Goal: Task Accomplishment & Management: Complete application form

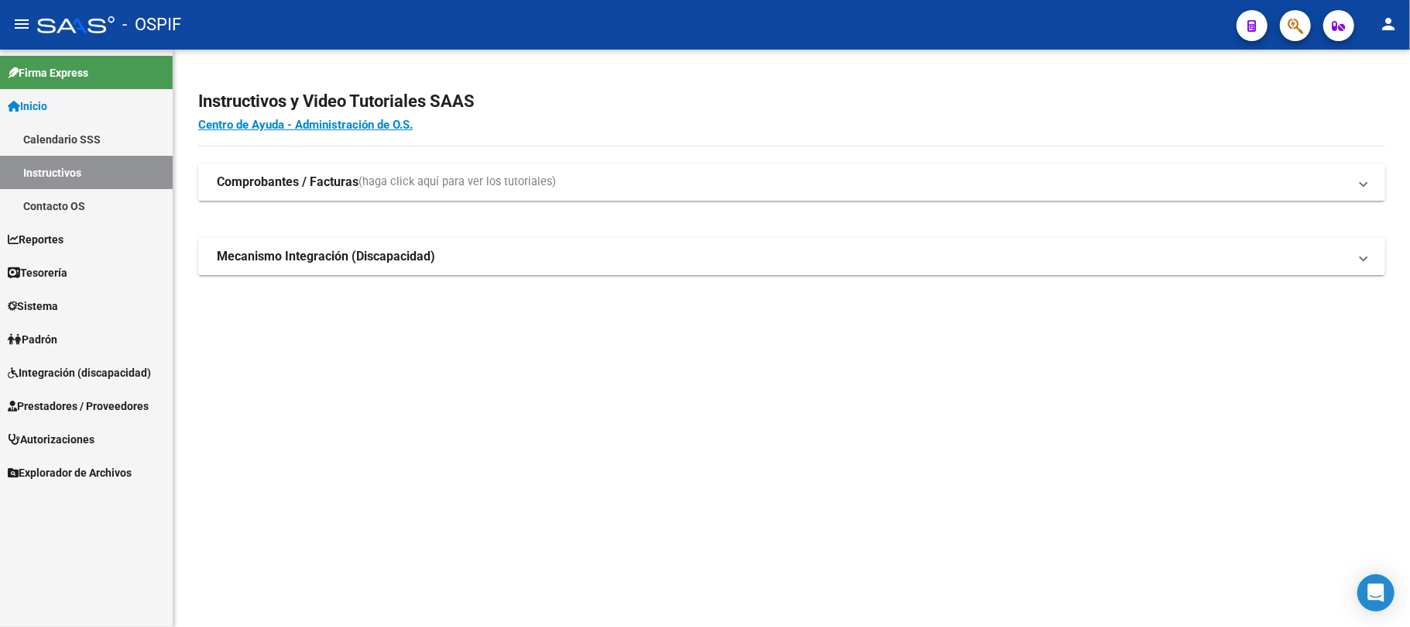
click at [75, 407] on span "Prestadores / Proveedores" at bounding box center [78, 405] width 141 height 17
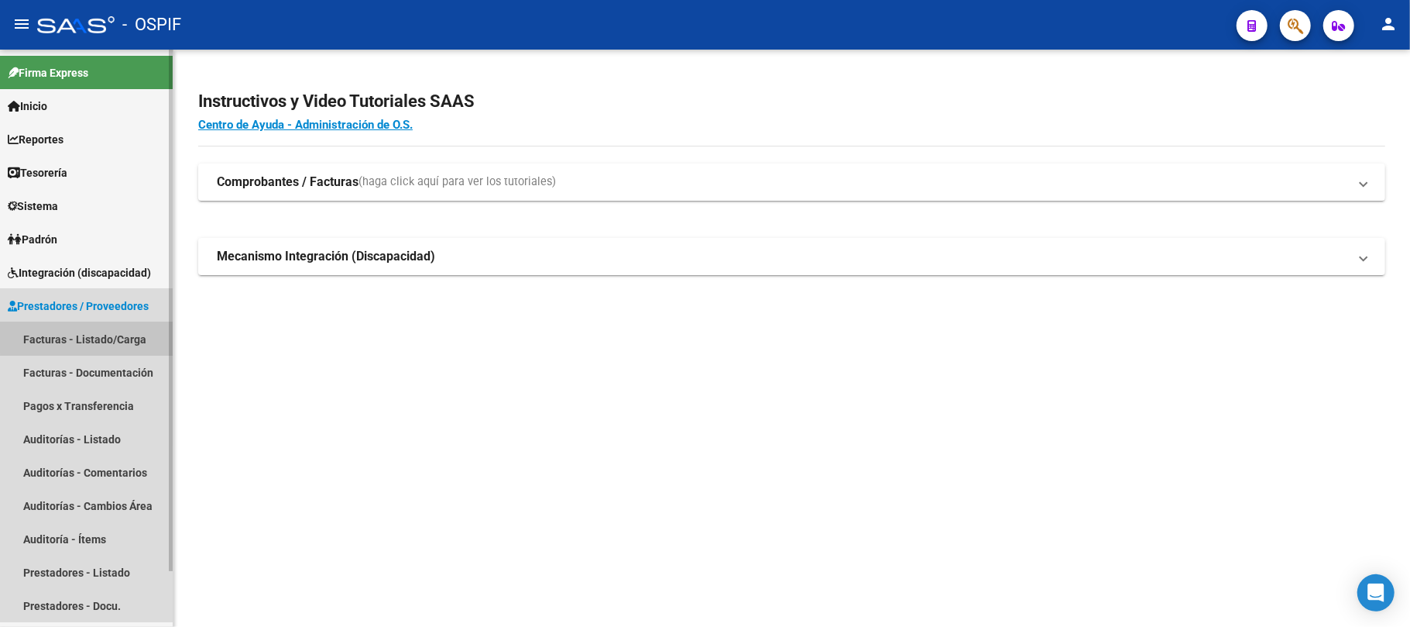
click at [102, 331] on link "Facturas - Listado/Carga" at bounding box center [86, 338] width 173 height 33
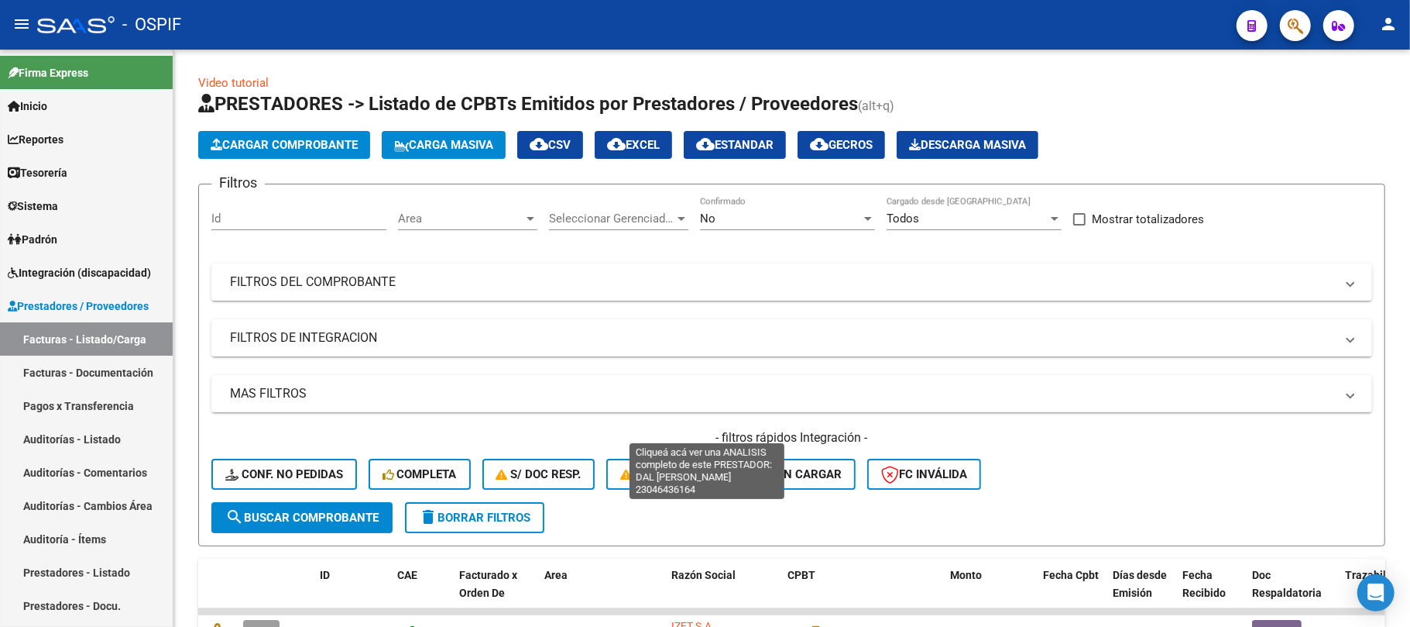
scroll to position [483, 0]
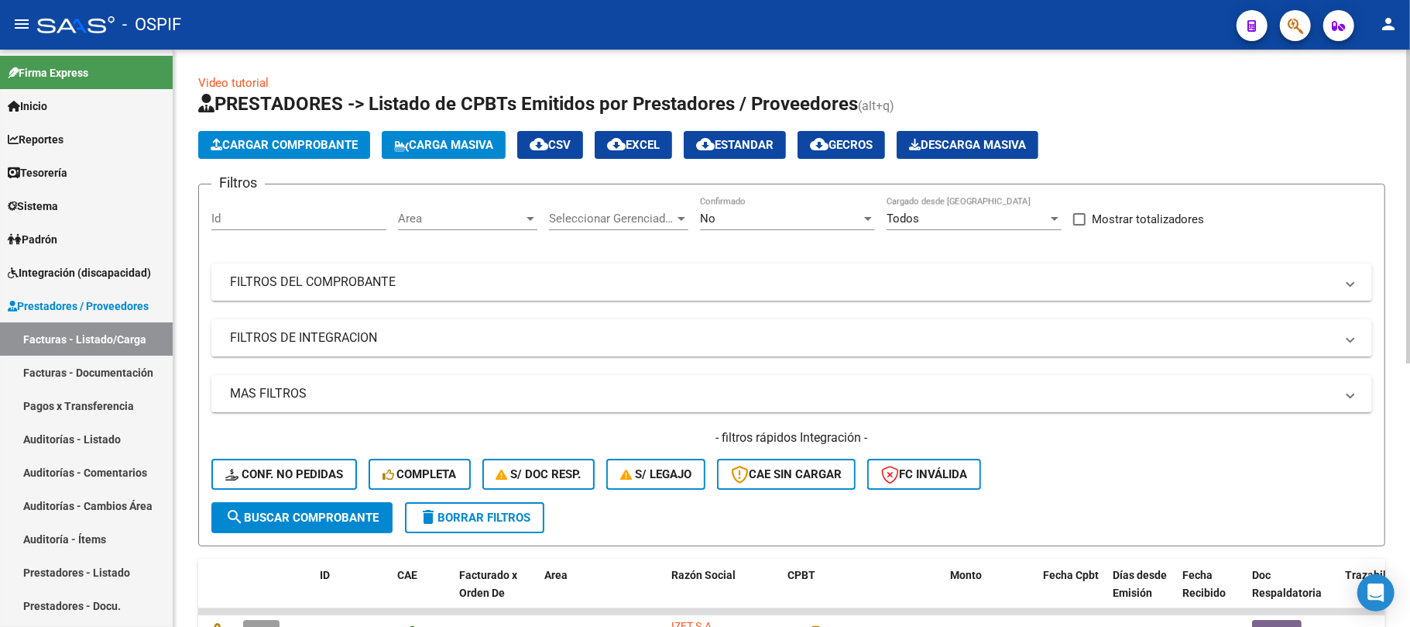
click at [688, 500] on div "- filtros rápidos Integración - Conf. no pedidas Completa S/ Doc Resp. S/ legaj…" at bounding box center [791, 465] width 1161 height 73
click at [561, 539] on form "Filtros Id Area Area Seleccionar Gerenciador Seleccionar Gerenciador No Confirm…" at bounding box center [791, 365] width 1187 height 362
click at [576, 549] on div "Video tutorial PRESTADORES -> Listado de CPBTs Emitidos por Prestadores / Prove…" at bounding box center [791, 560] width 1187 height 972
click at [561, 570] on span "Area" at bounding box center [555, 574] width 23 height 12
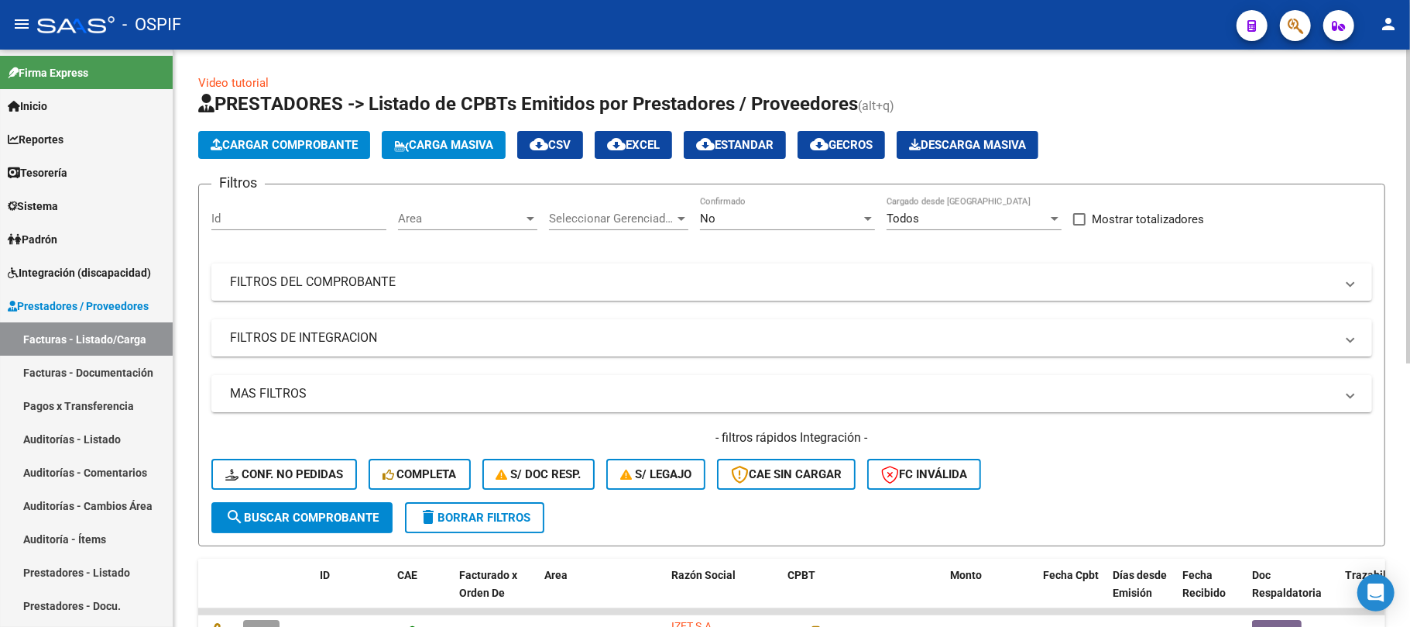
click at [572, 544] on form "Filtros Id Area Area Seleccionar Gerenciador Seleccionar Gerenciador No Confirm…" at bounding box center [791, 365] width 1187 height 362
click at [578, 534] on form "Filtros Id Area Area Seleccionar Gerenciador Seleccionar Gerenciador No Confirm…" at bounding box center [791, 365] width 1187 height 362
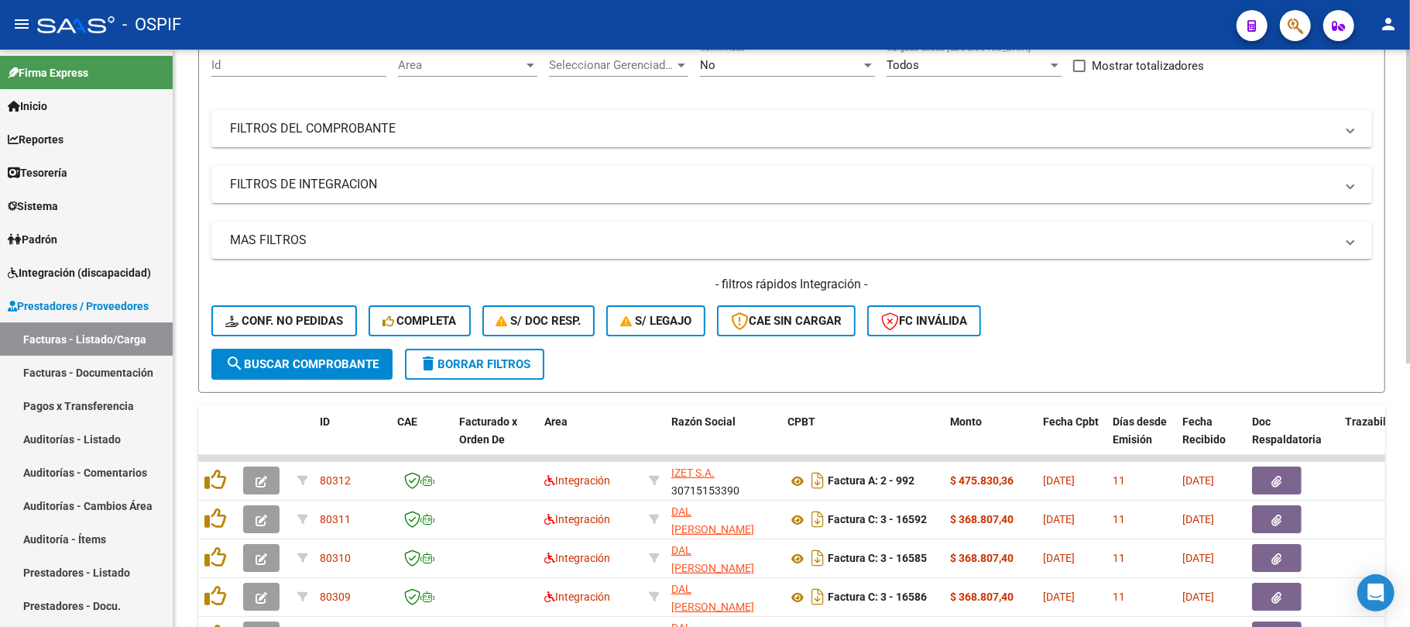
scroll to position [310, 0]
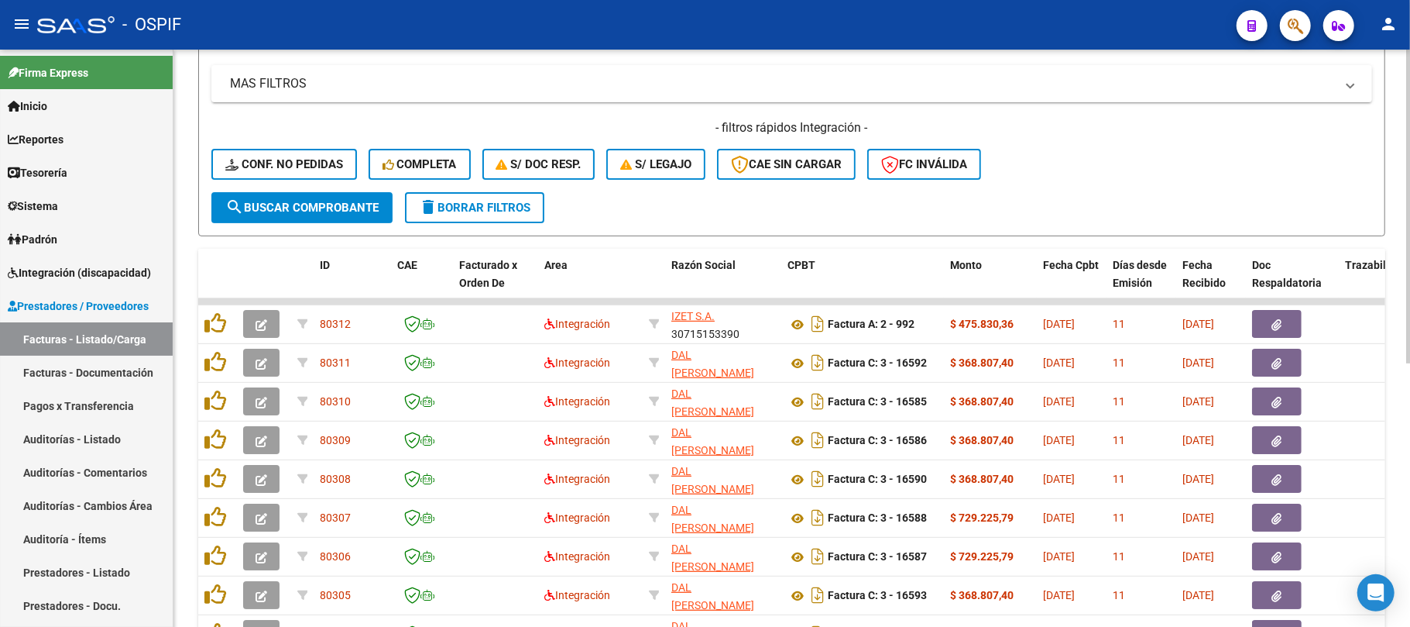
click at [712, 214] on form "Filtros Id Area Area Seleccionar Gerenciador Seleccionar Gerenciador No Confirm…" at bounding box center [791, 55] width 1187 height 362
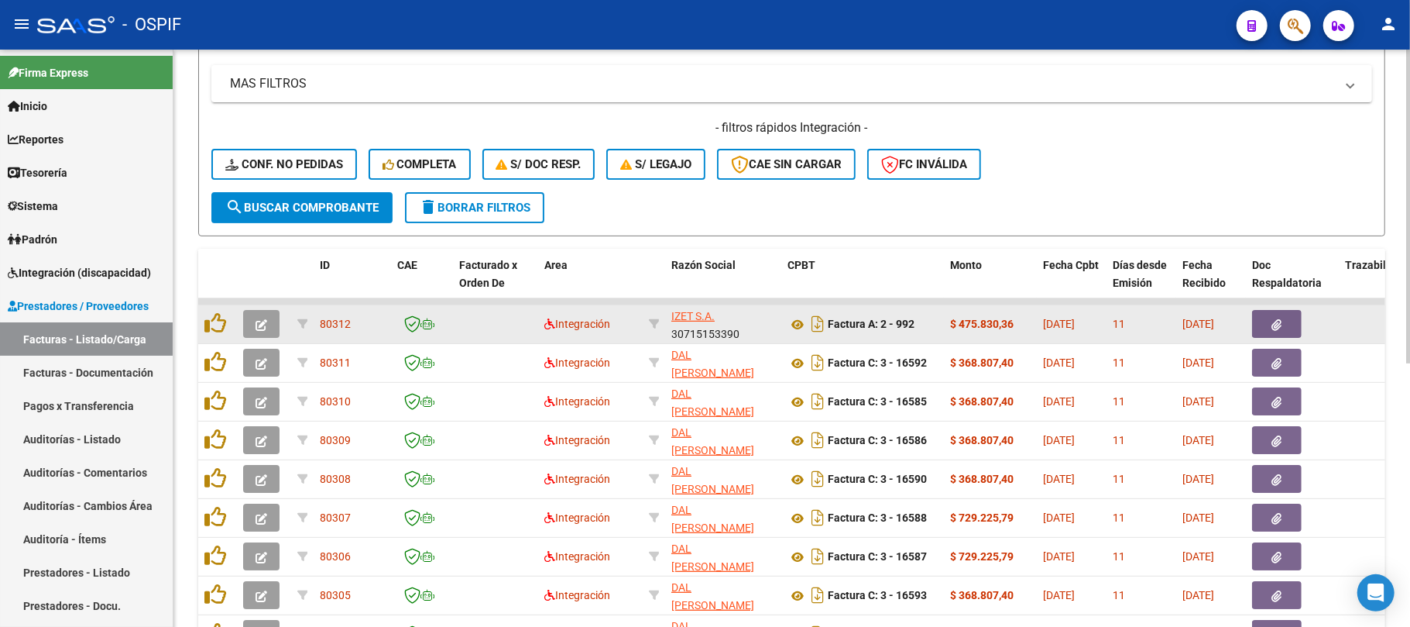
scroll to position [0, 0]
drag, startPoint x: 712, startPoint y: 335, endPoint x: 630, endPoint y: 305, distance: 87.2
click at [701, 330] on div "[PERSON_NAME] S.A. 30715153390" at bounding box center [723, 323] width 104 height 33
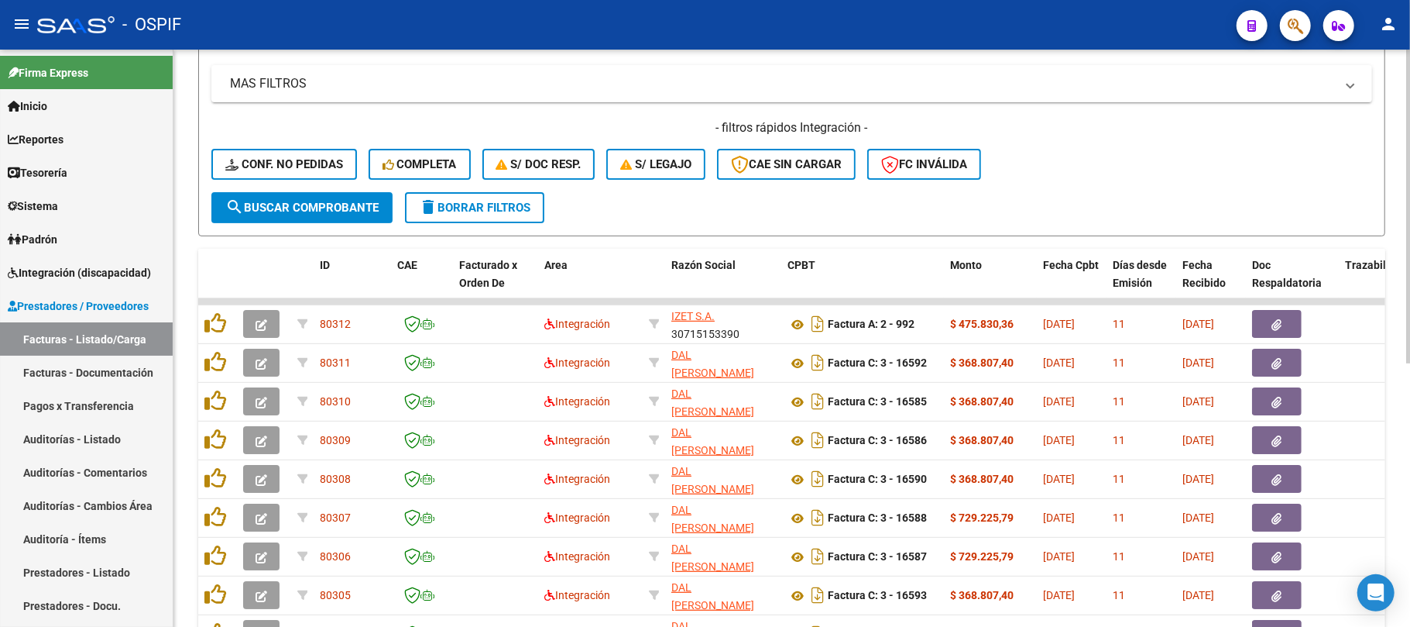
click at [630, 227] on form "Filtros Id Area Area Seleccionar Gerenciador Seleccionar Gerenciador No Confirm…" at bounding box center [791, 55] width 1187 height 362
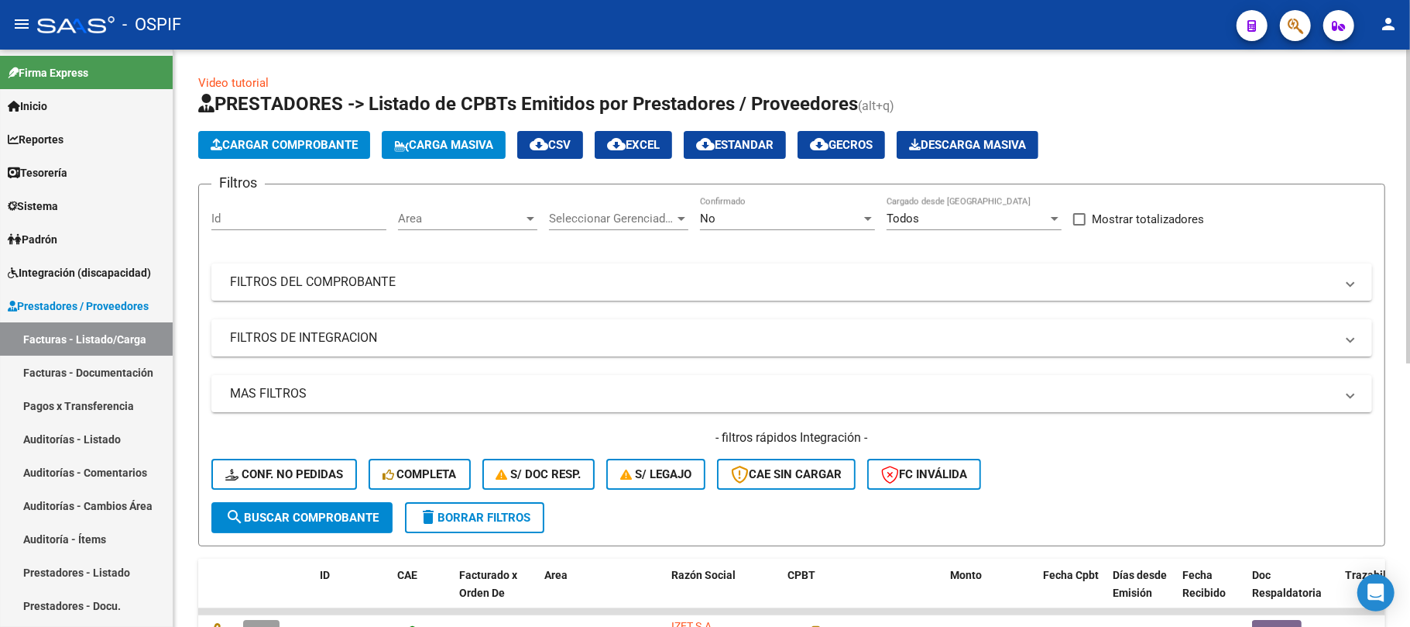
click at [616, 536] on form "Filtros Id Area Area Seleccionar Gerenciador Seleccionar Gerenciador No Confirm…" at bounding box center [791, 365] width 1187 height 362
click at [440, 524] on button "delete Borrar Filtros" at bounding box center [474, 517] width 139 height 31
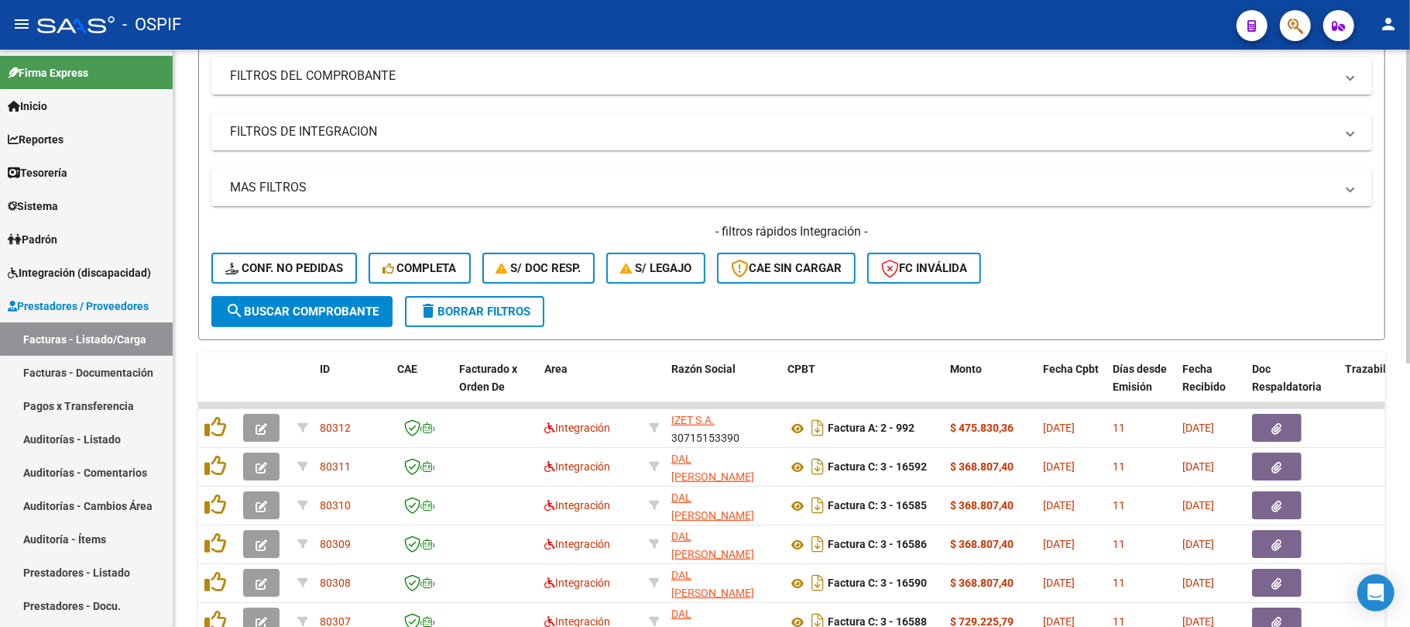
click at [476, 321] on button "delete Borrar Filtros" at bounding box center [474, 311] width 139 height 31
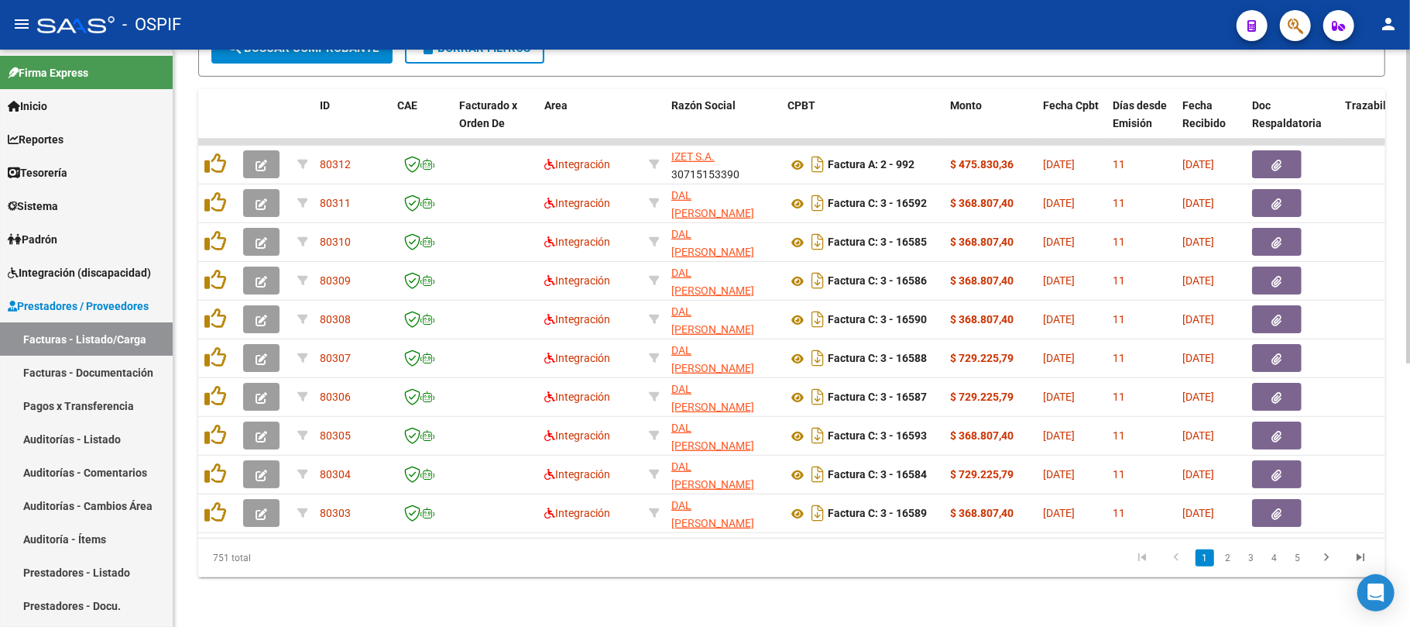
scroll to position [0, 0]
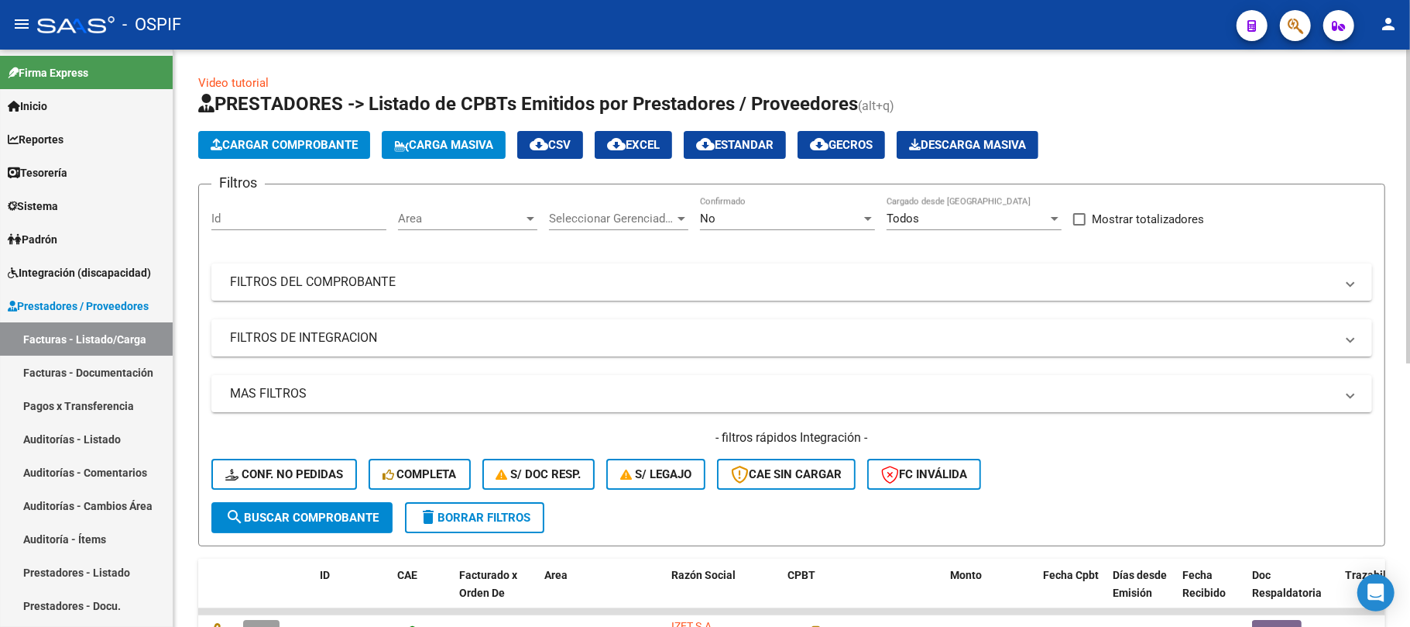
drag, startPoint x: 246, startPoint y: 335, endPoint x: 249, endPoint y: 318, distance: 18.0
click at [249, 335] on mat-panel-title "FILTROS DE INTEGRACION" at bounding box center [782, 337] width 1105 height 17
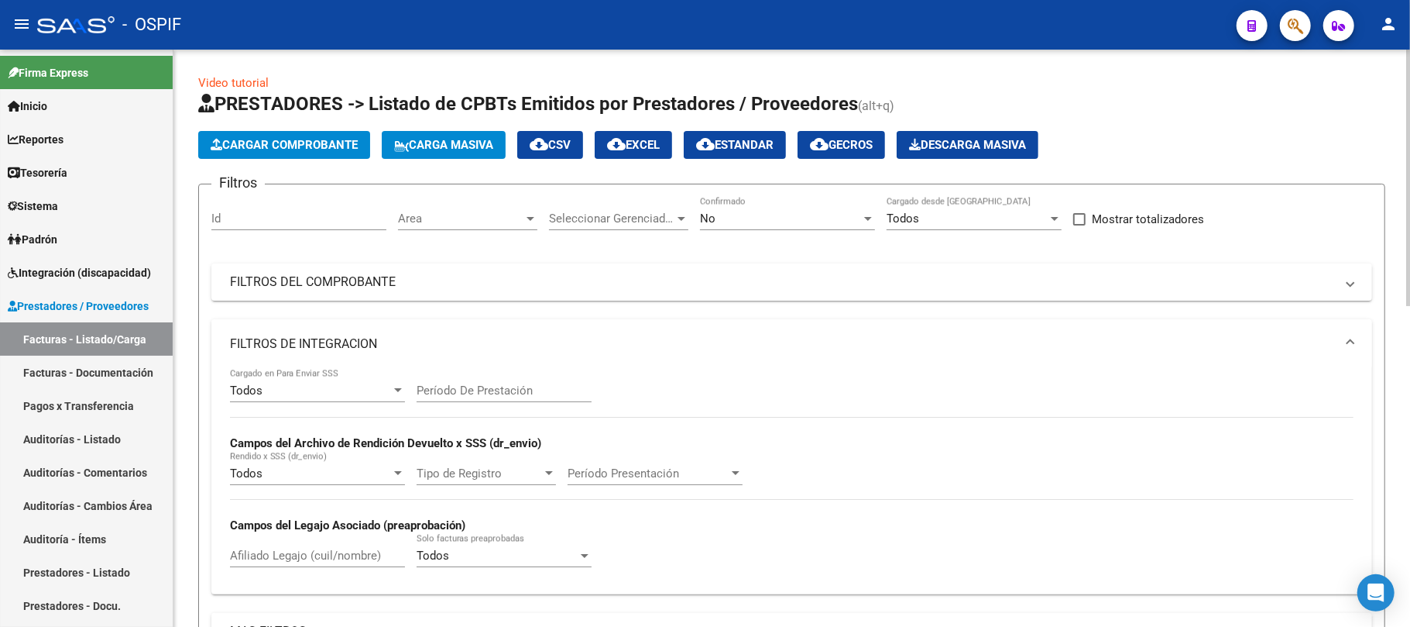
scroll to position [103, 0]
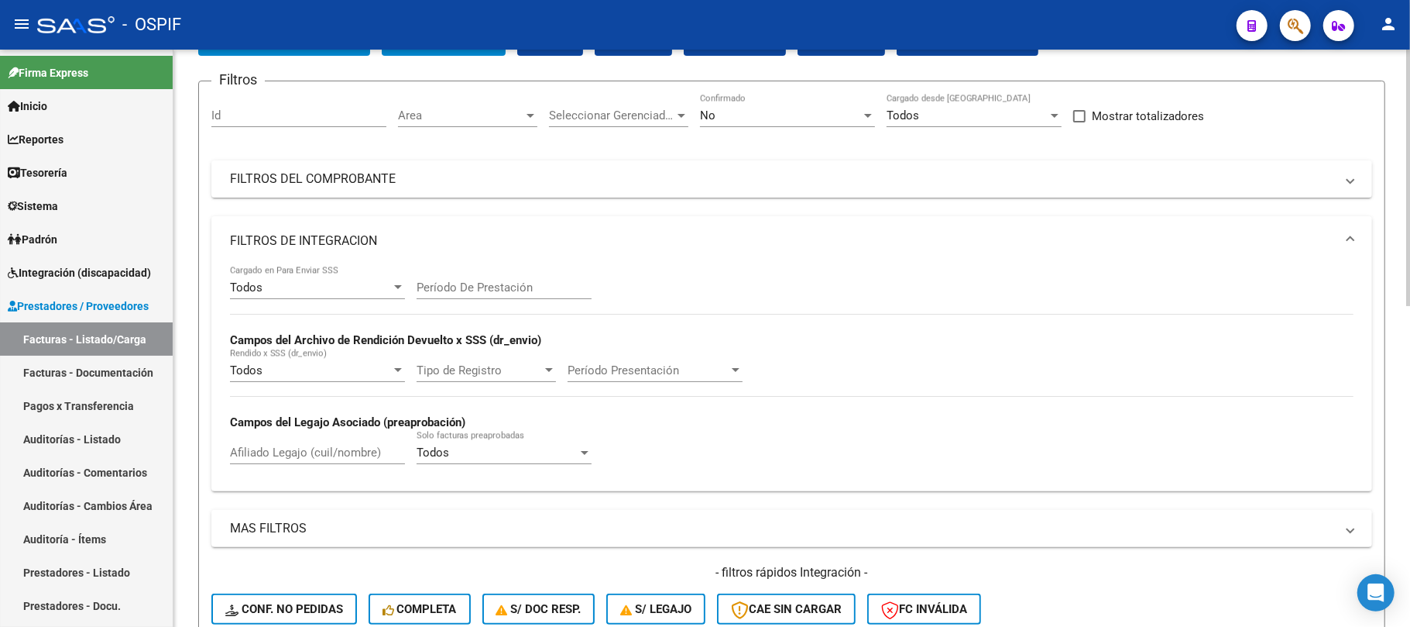
click at [462, 283] on input "Período De Prestación" at bounding box center [504, 287] width 175 height 14
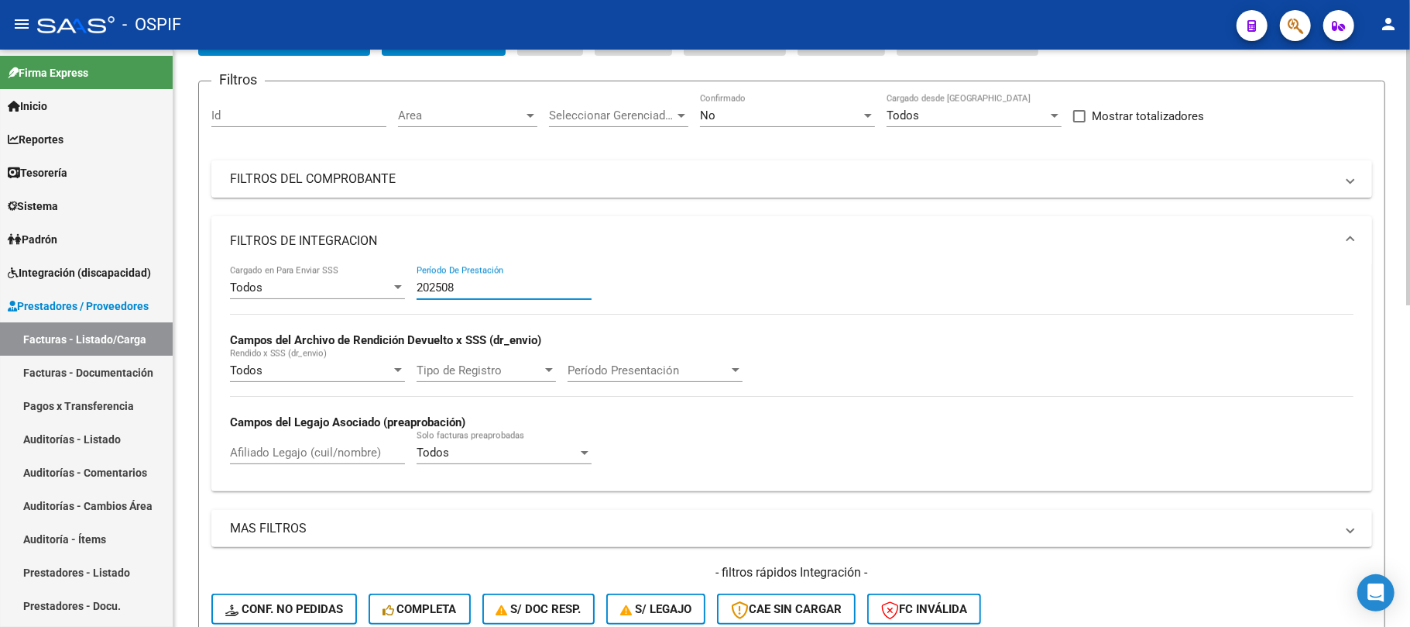
type input "202508"
click at [404, 233] on mat-panel-title "FILTROS DE INTEGRACION" at bounding box center [782, 240] width 1105 height 17
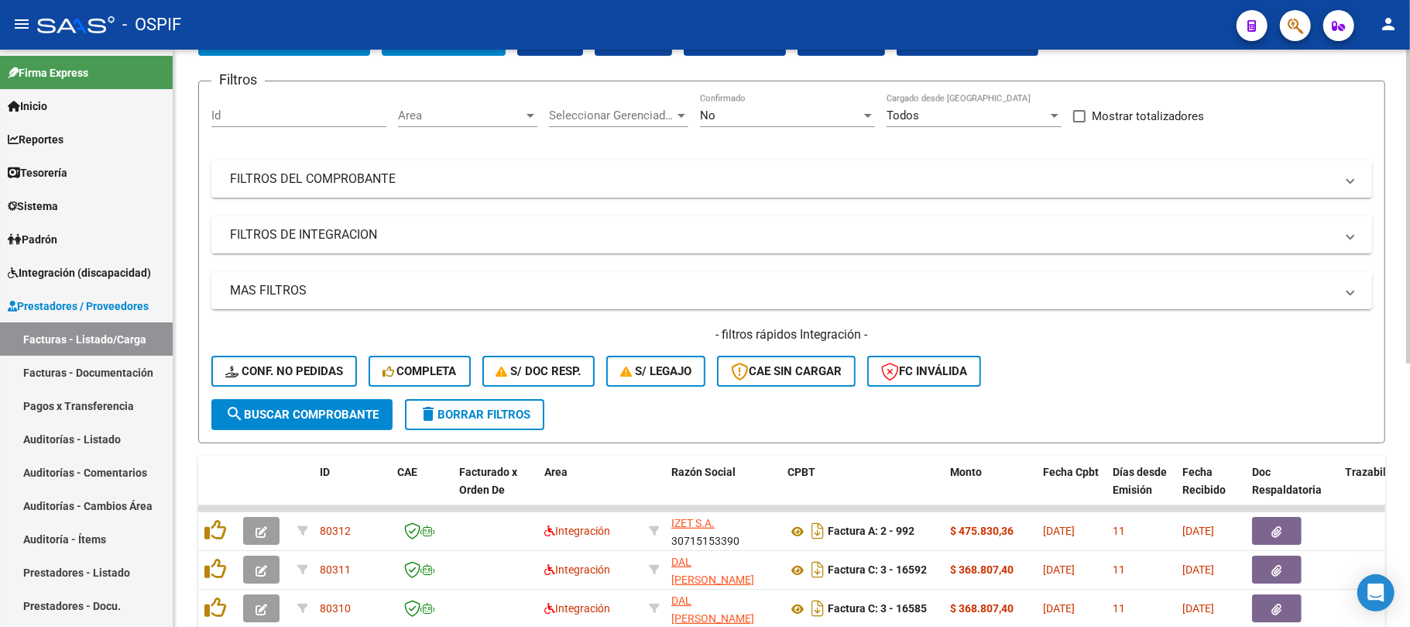
click at [414, 251] on mat-expansion-panel-header "FILTROS DE INTEGRACION" at bounding box center [791, 234] width 1161 height 37
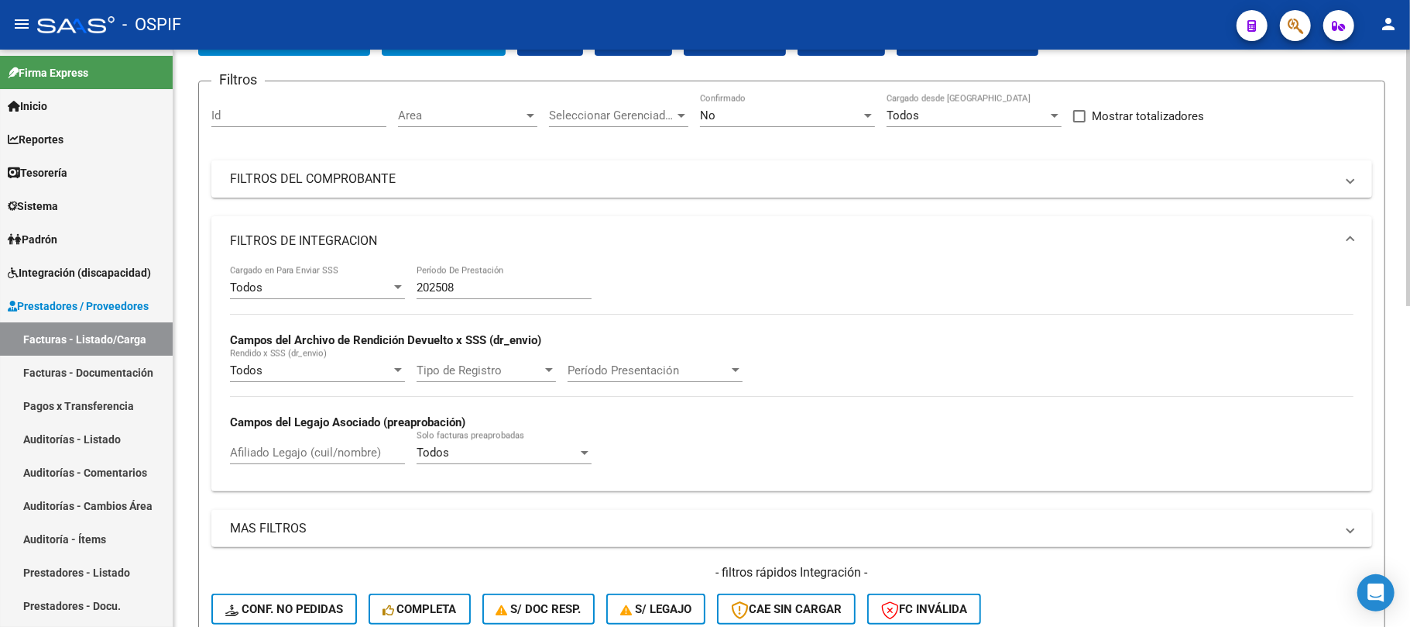
click at [472, 276] on div "202508 Período De Prestación" at bounding box center [504, 282] width 175 height 33
click at [476, 287] on input "202508" at bounding box center [504, 287] width 175 height 14
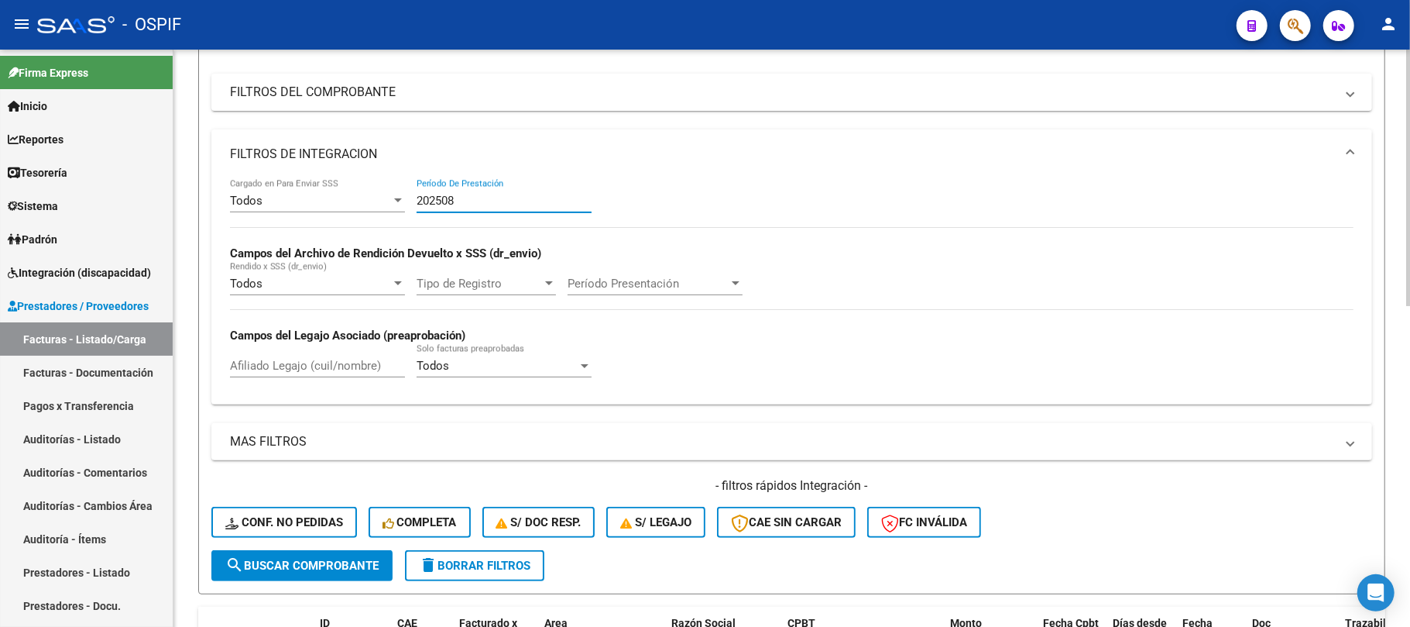
scroll to position [206, 0]
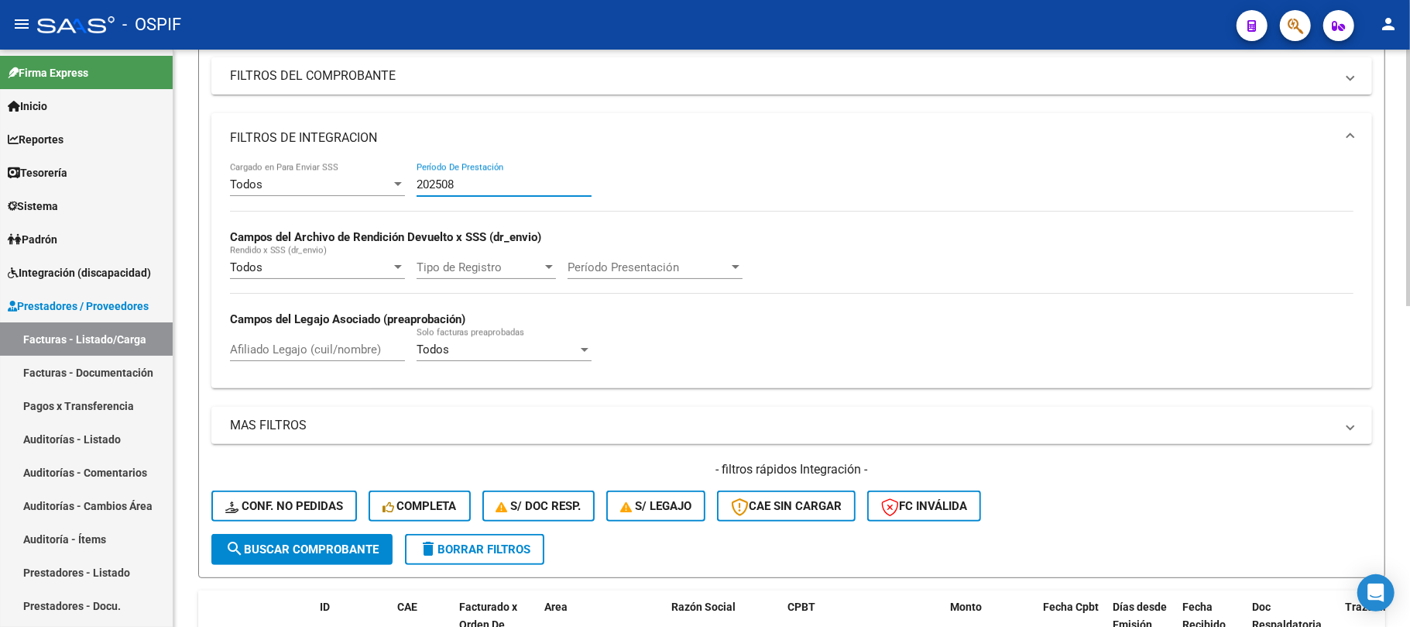
click at [307, 558] on button "search Buscar Comprobante" at bounding box center [301, 549] width 181 height 31
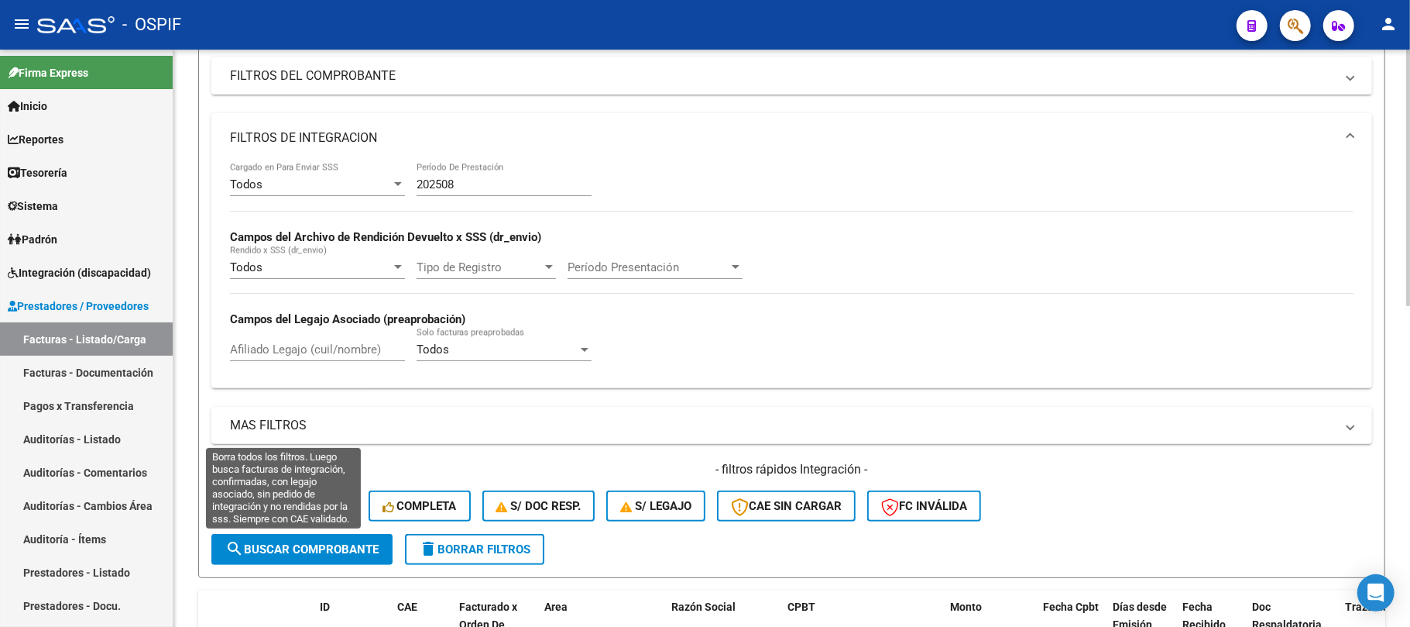
scroll to position [0, 0]
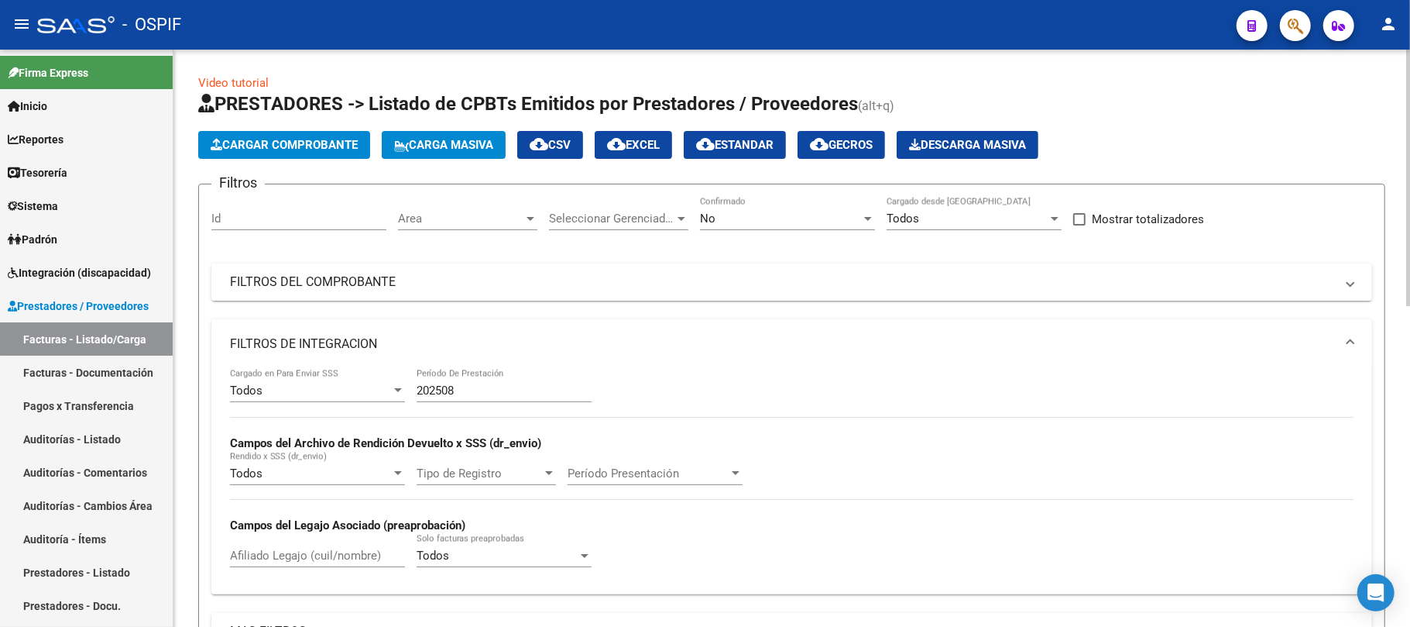
click at [441, 342] on mat-panel-title "FILTROS DE INTEGRACION" at bounding box center [782, 343] width 1105 height 17
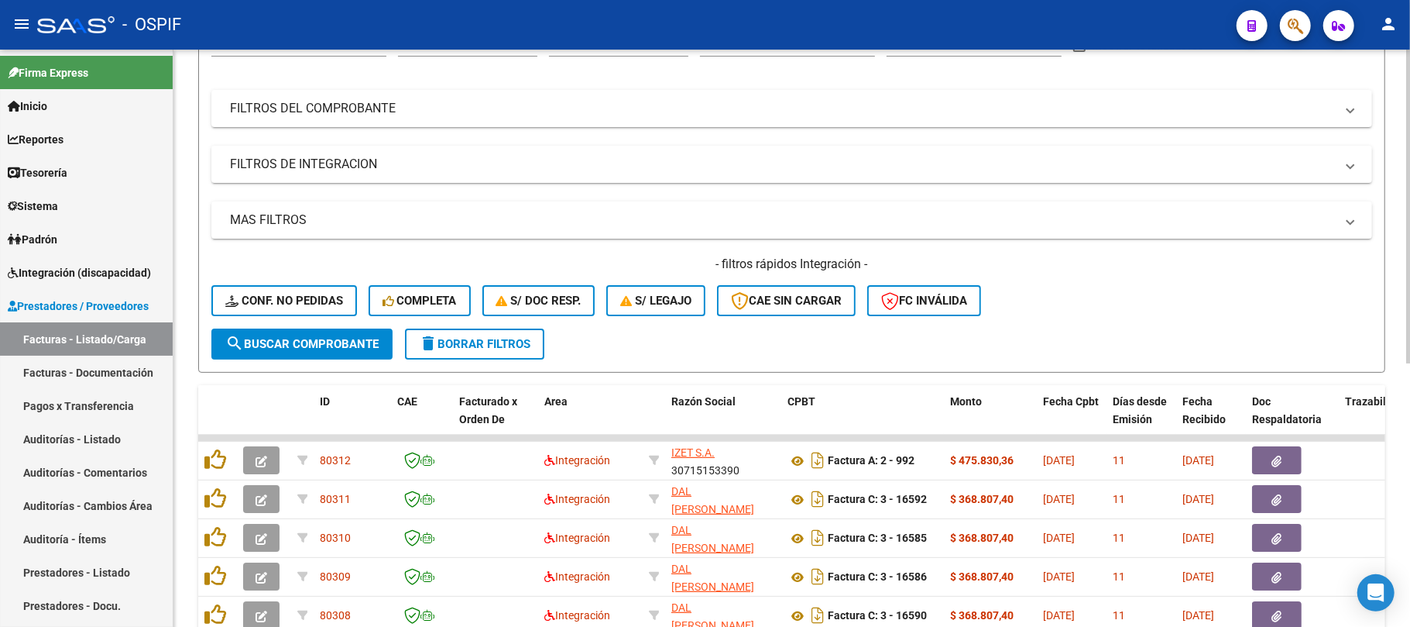
scroll to position [70, 0]
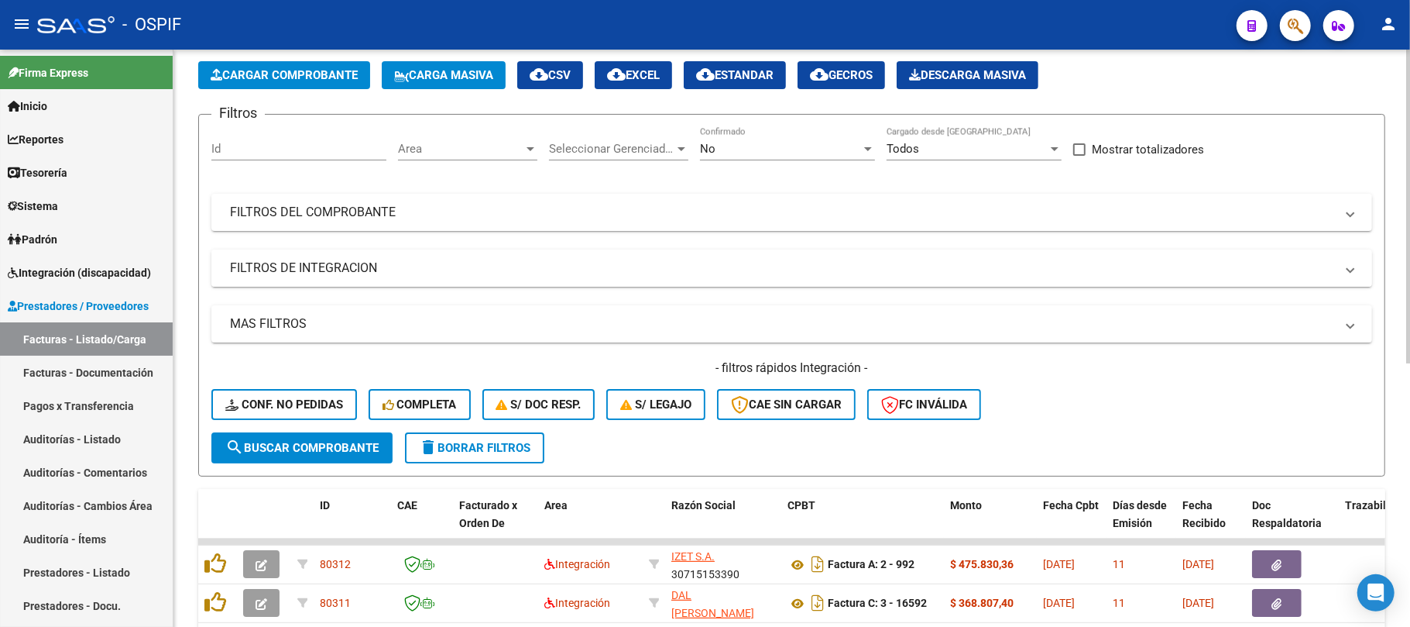
click at [432, 261] on mat-panel-title "FILTROS DE INTEGRACION" at bounding box center [782, 267] width 1105 height 17
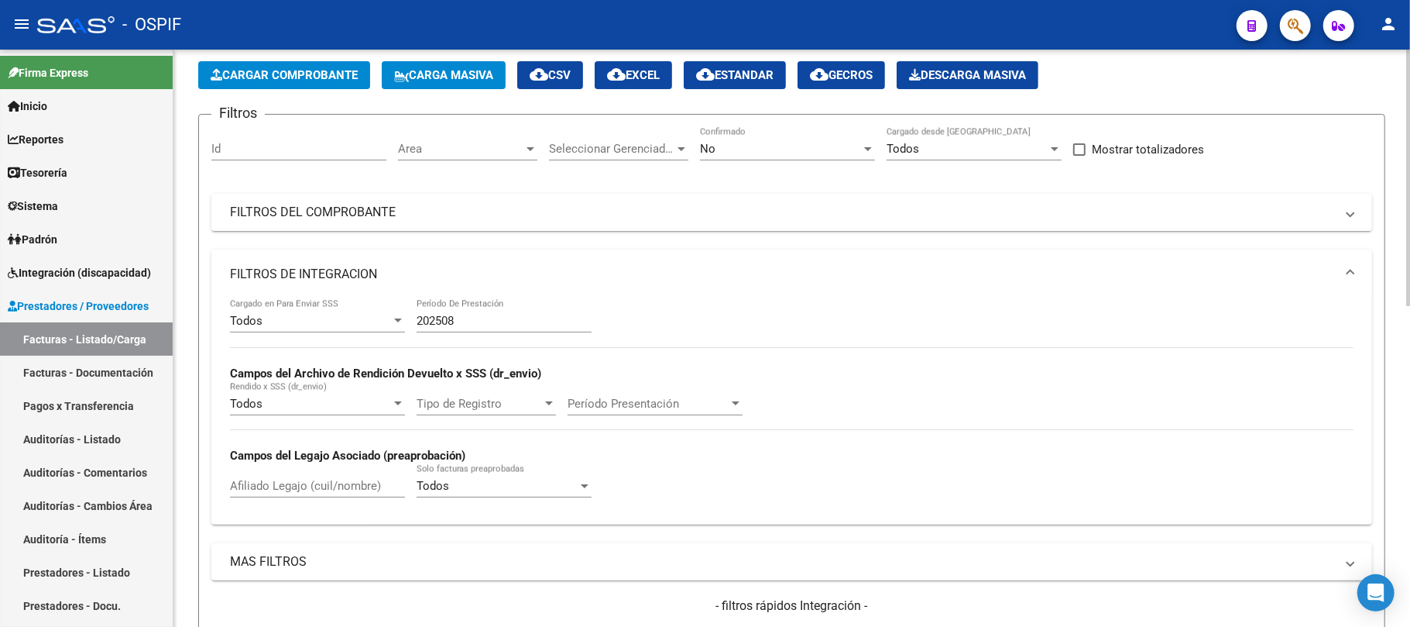
click at [385, 276] on mat-panel-title "FILTROS DE INTEGRACION" at bounding box center [782, 274] width 1105 height 17
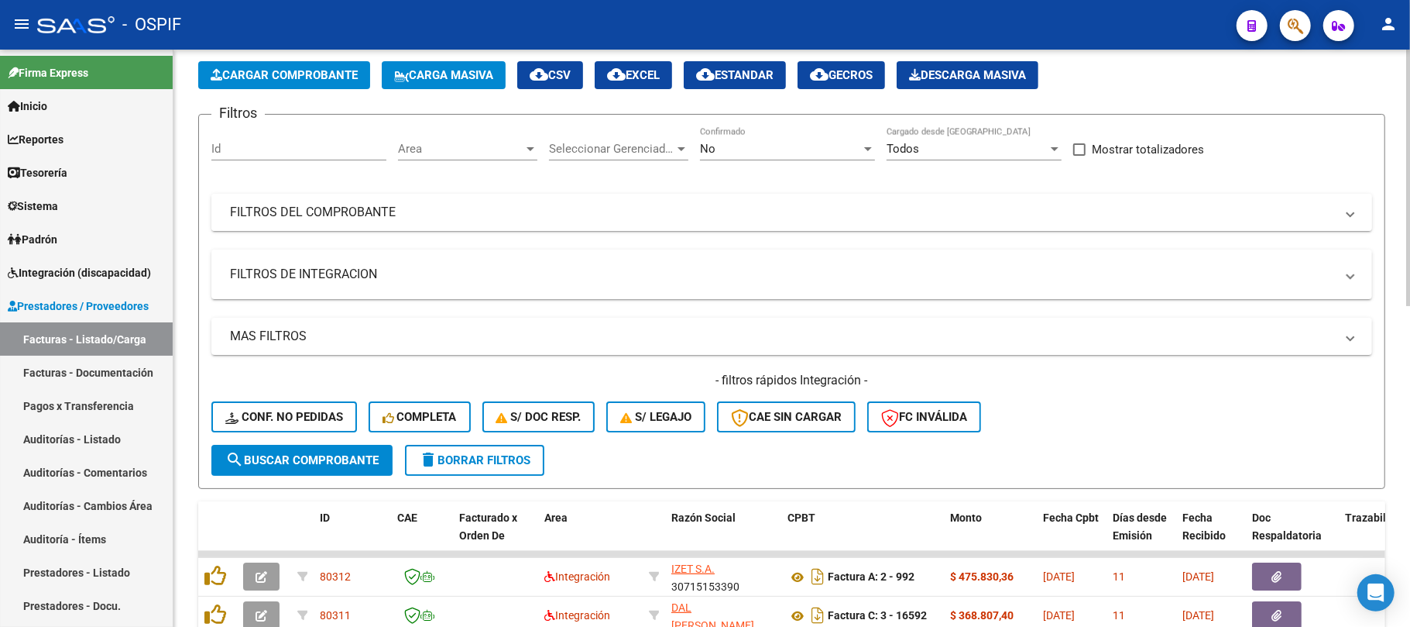
click at [421, 211] on mat-panel-title "FILTROS DEL COMPROBANTE" at bounding box center [782, 212] width 1105 height 17
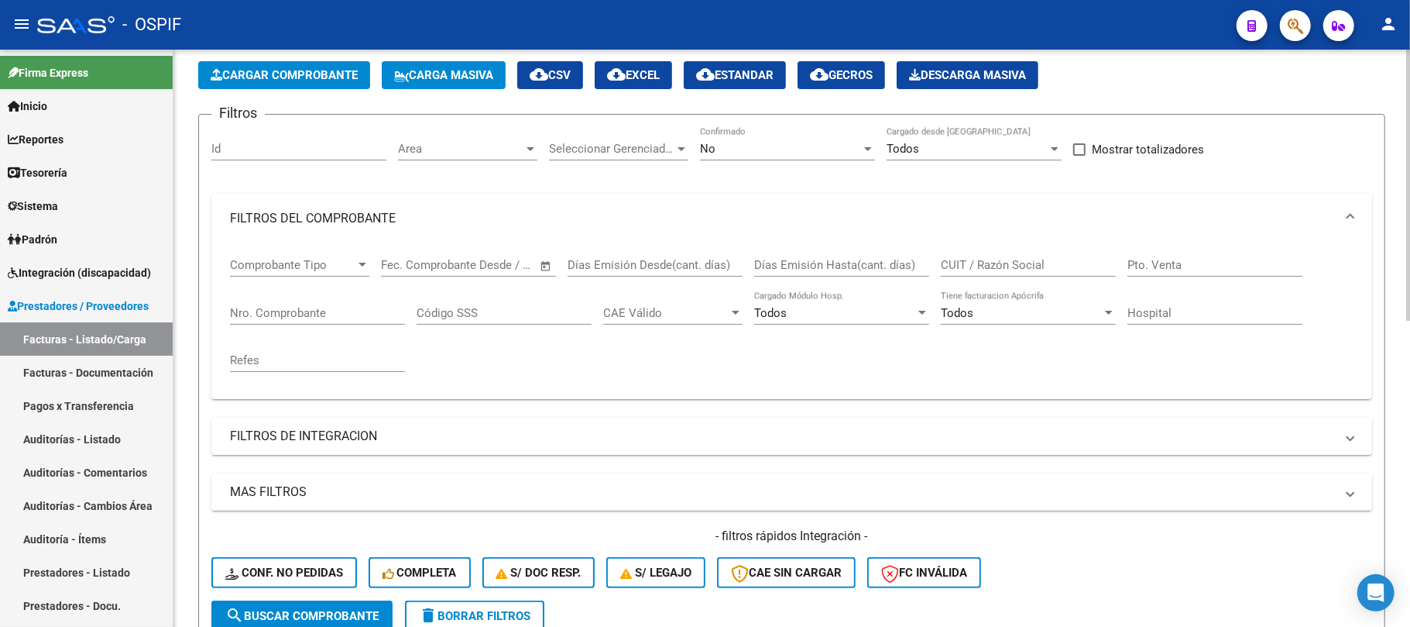
click at [424, 214] on mat-panel-title "FILTROS DEL COMPROBANTE" at bounding box center [782, 218] width 1105 height 17
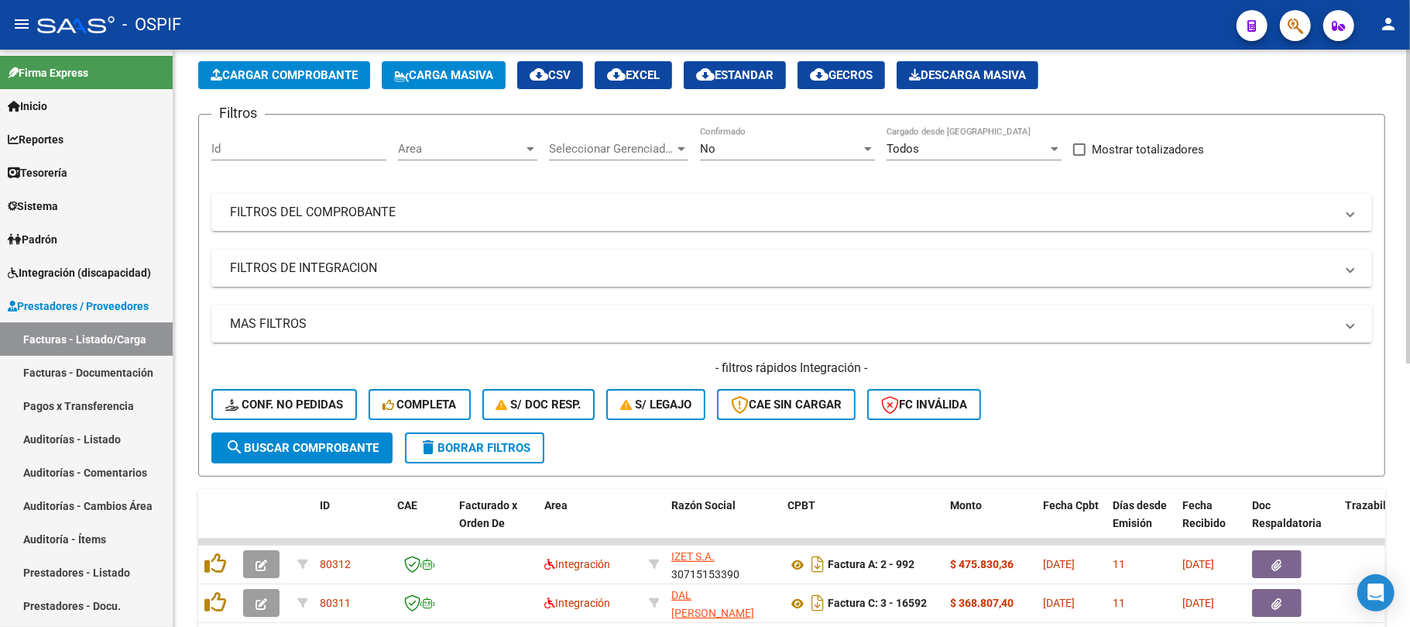
click at [358, 323] on mat-panel-title "MAS FILTROS" at bounding box center [782, 323] width 1105 height 17
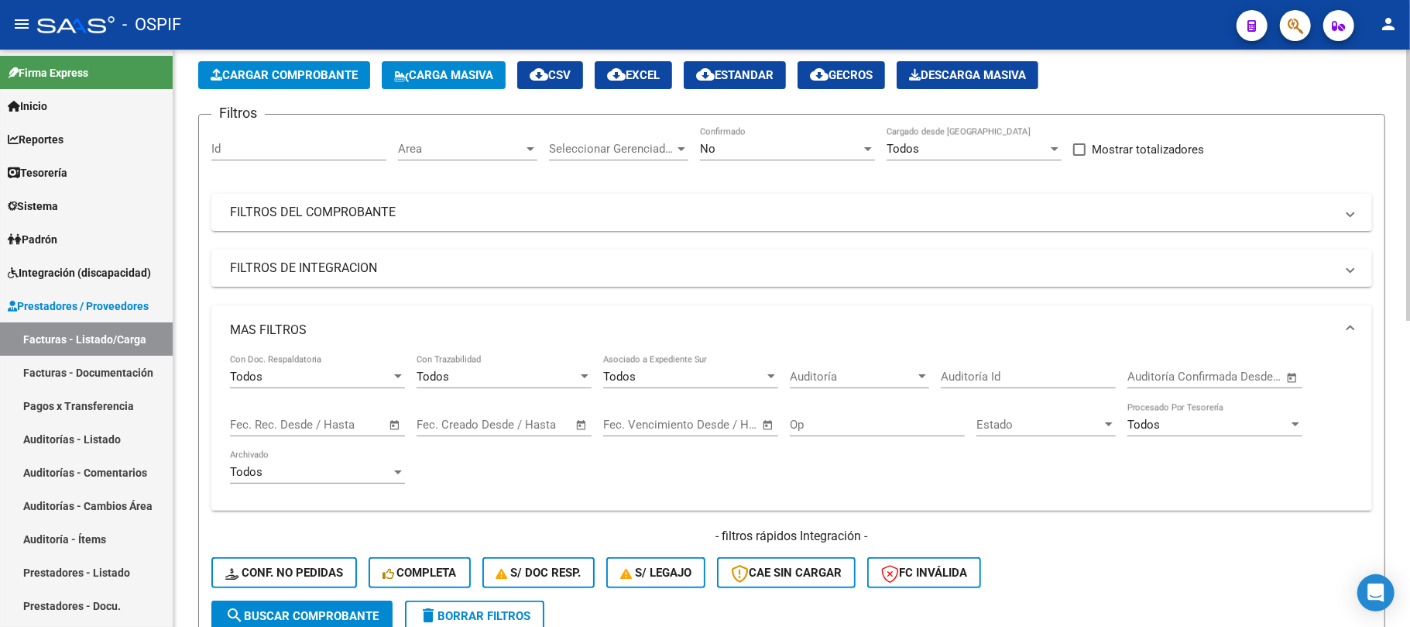
click at [321, 426] on input "text" at bounding box center [344, 424] width 75 height 14
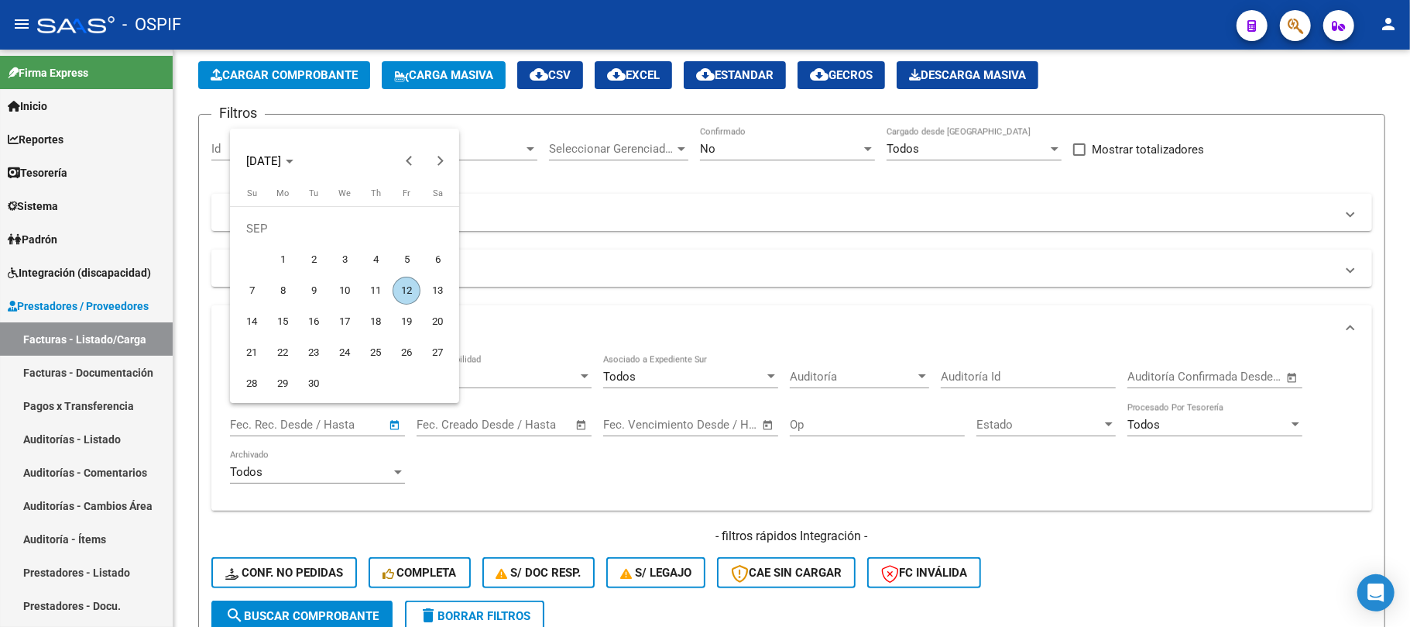
click at [403, 255] on span "5" at bounding box center [407, 259] width 28 height 28
type input "[DATE]"
click at [245, 292] on span "7" at bounding box center [252, 290] width 28 height 28
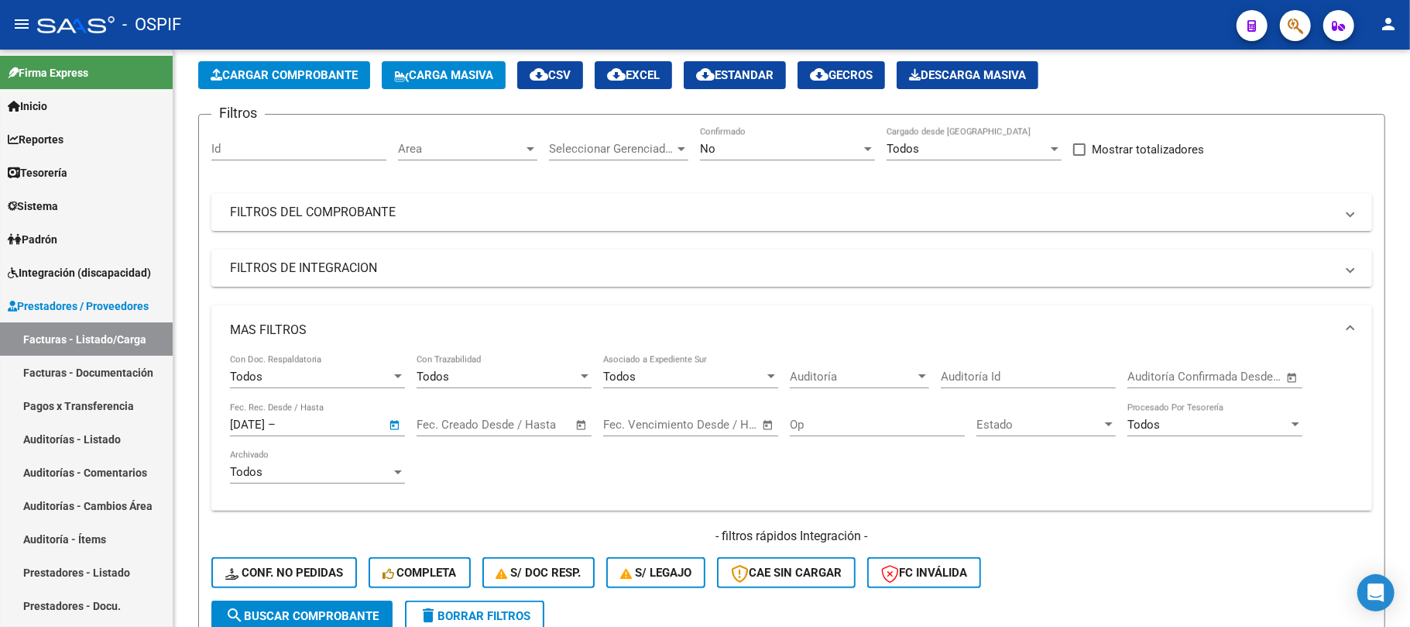
type input "[DATE]"
click at [333, 610] on span "search Buscar Comprobante" at bounding box center [301, 616] width 153 height 14
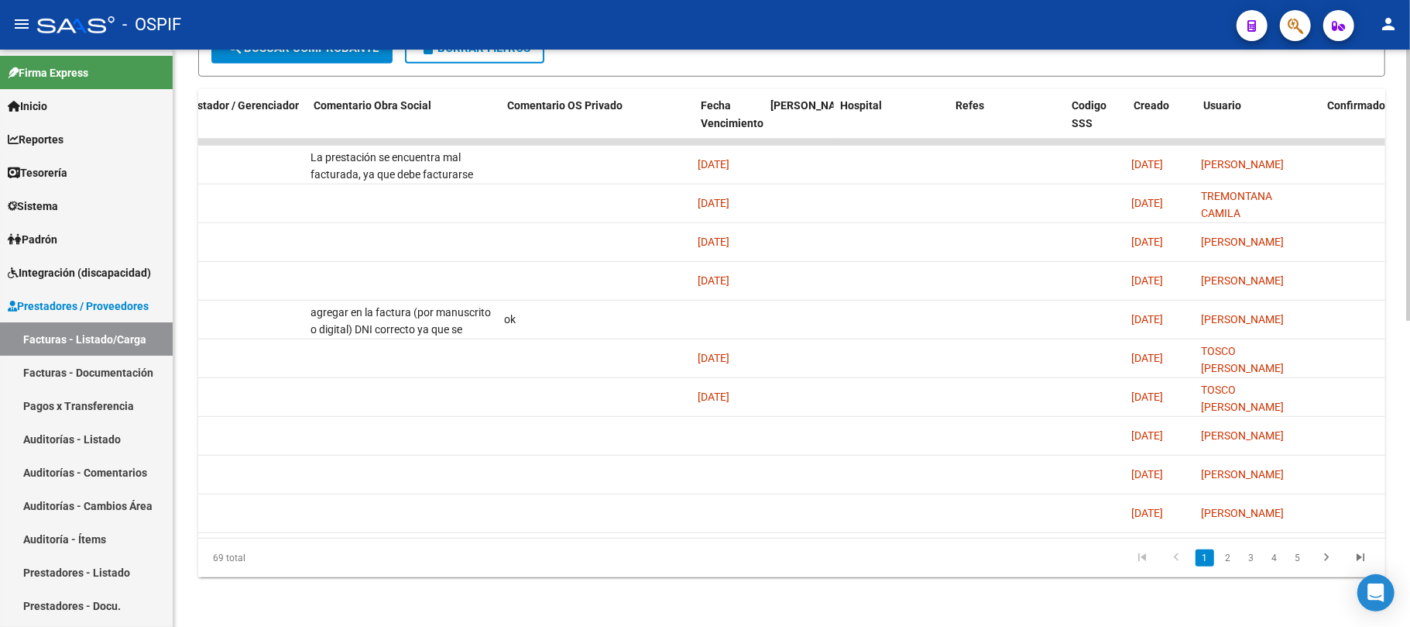
scroll to position [0, 2590]
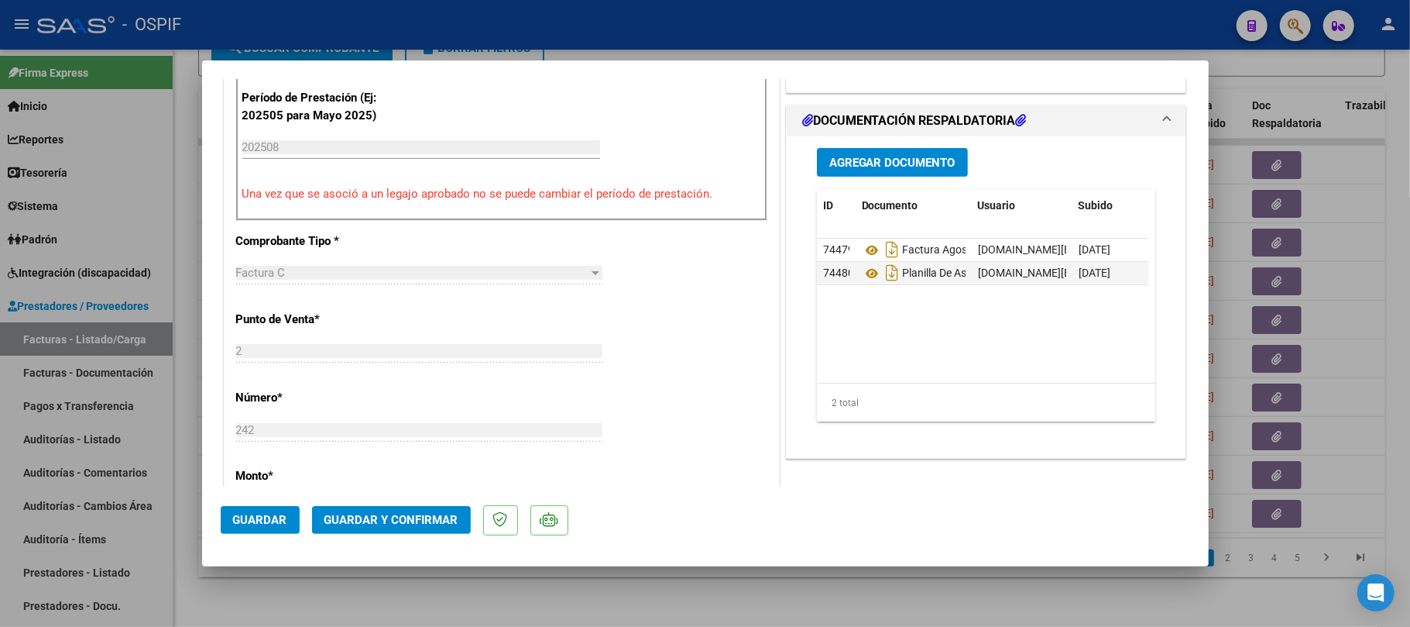
scroll to position [0, 0]
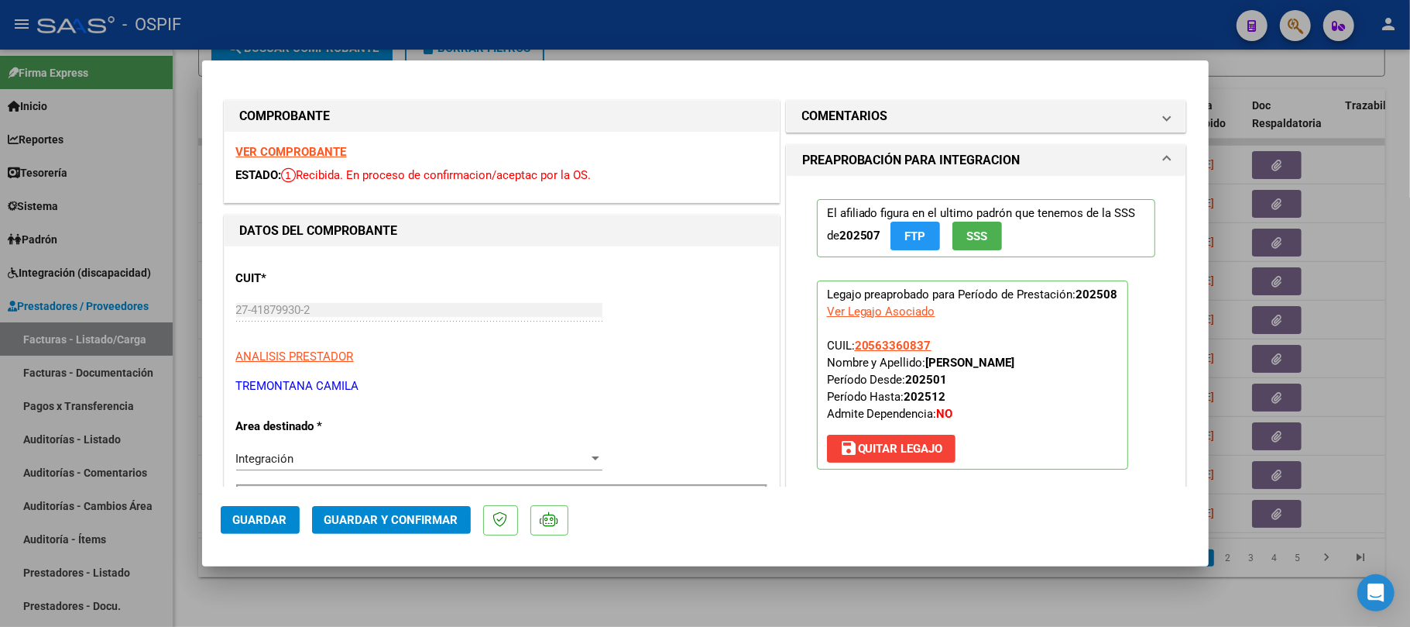
click at [400, 528] on button "Guardar y Confirmar" at bounding box center [391, 520] width 159 height 28
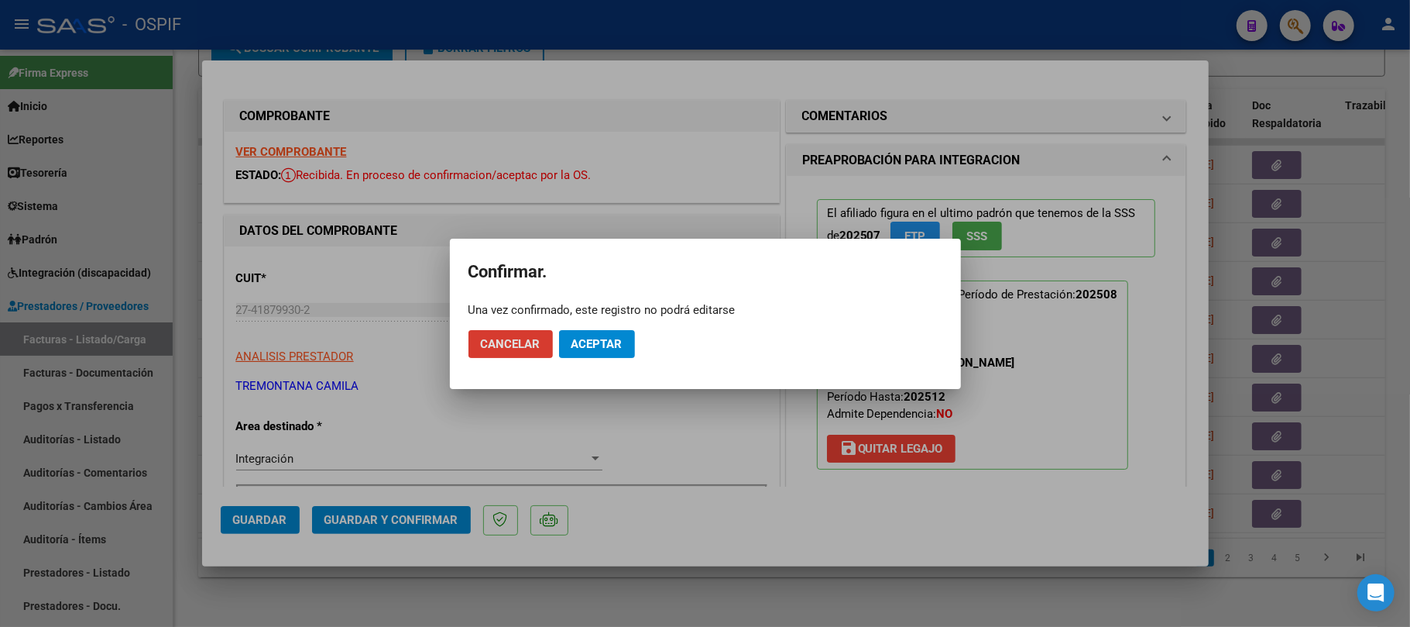
click at [570, 353] on button "Aceptar" at bounding box center [597, 344] width 76 height 28
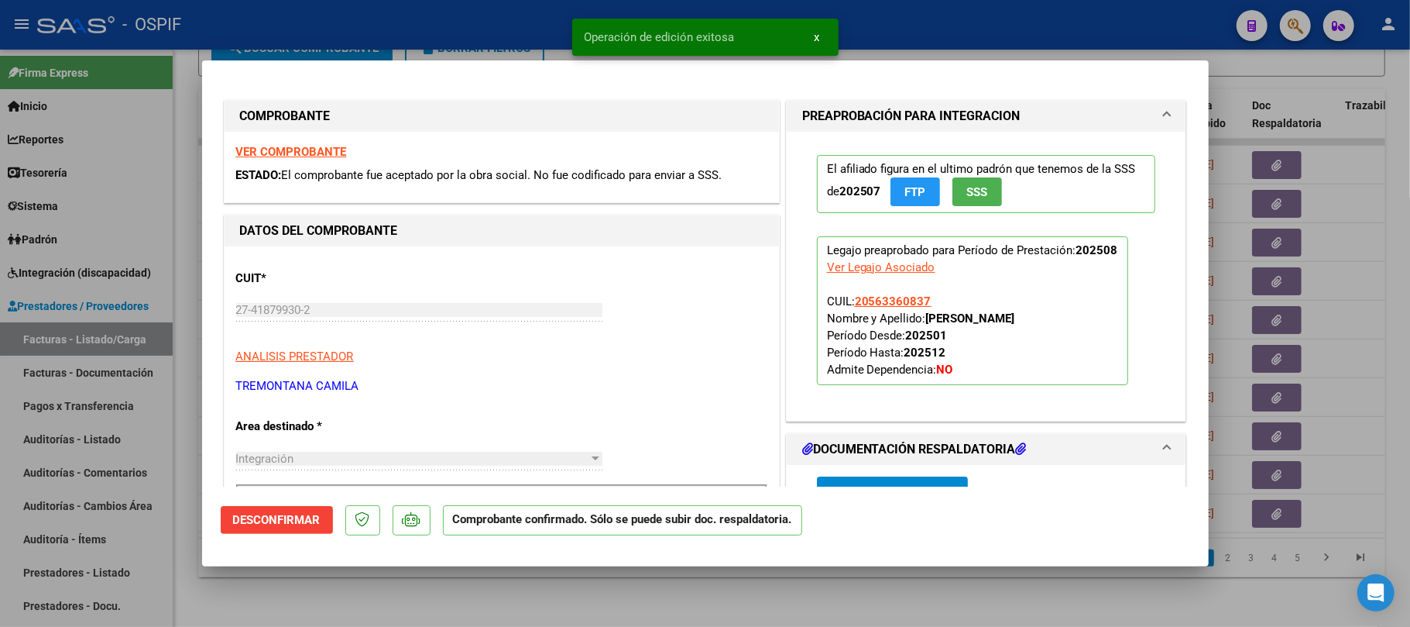
click at [1363, 342] on div at bounding box center [705, 313] width 1410 height 627
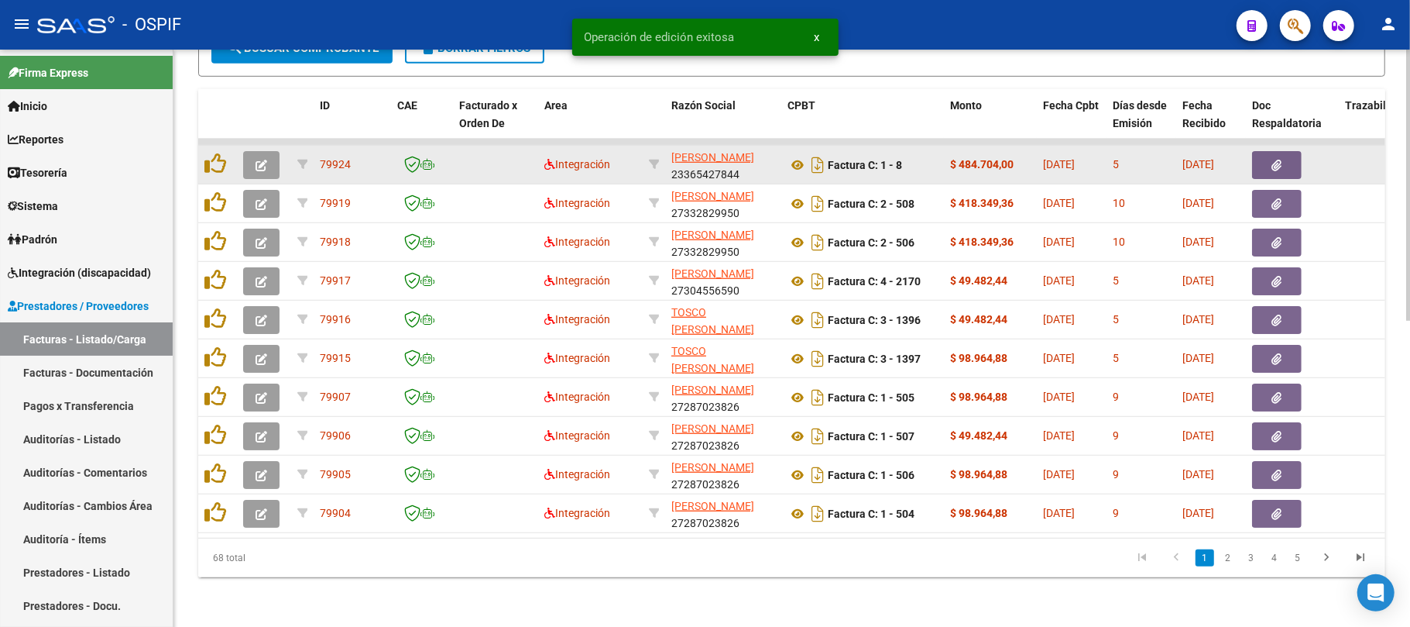
drag, startPoint x: 398, startPoint y: 173, endPoint x: 254, endPoint y: 152, distance: 145.7
click at [254, 152] on button "button" at bounding box center [261, 165] width 36 height 28
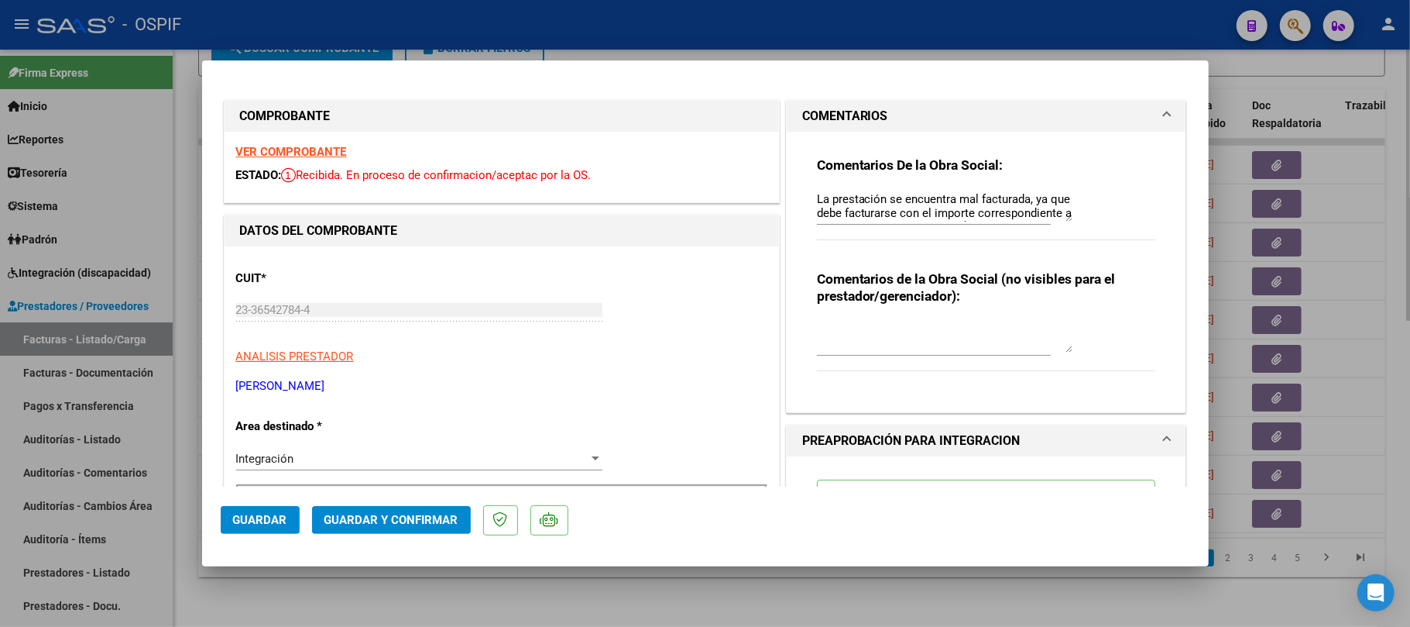
click at [647, 620] on div at bounding box center [705, 313] width 1410 height 627
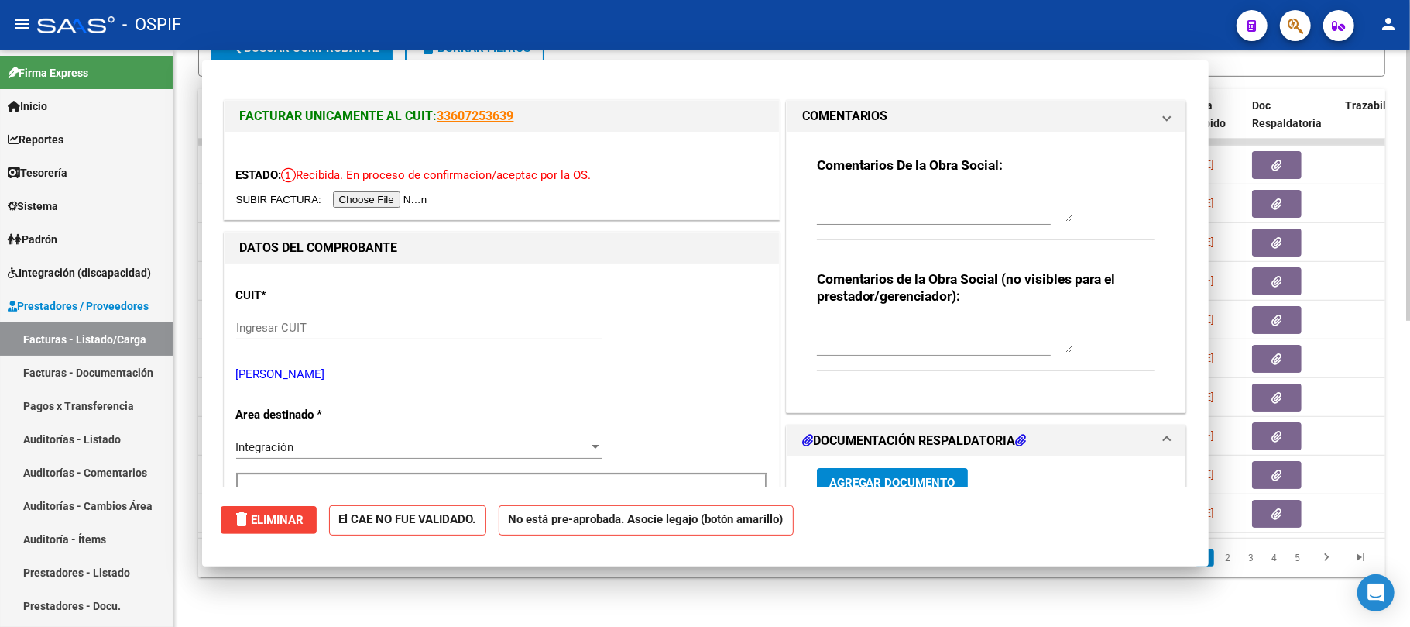
click at [618, 606] on div "Video tutorial PRESTADORES -> Listado de CPBTs Emitidos por Prestadores / Prove…" at bounding box center [791, 19] width 1237 height 1214
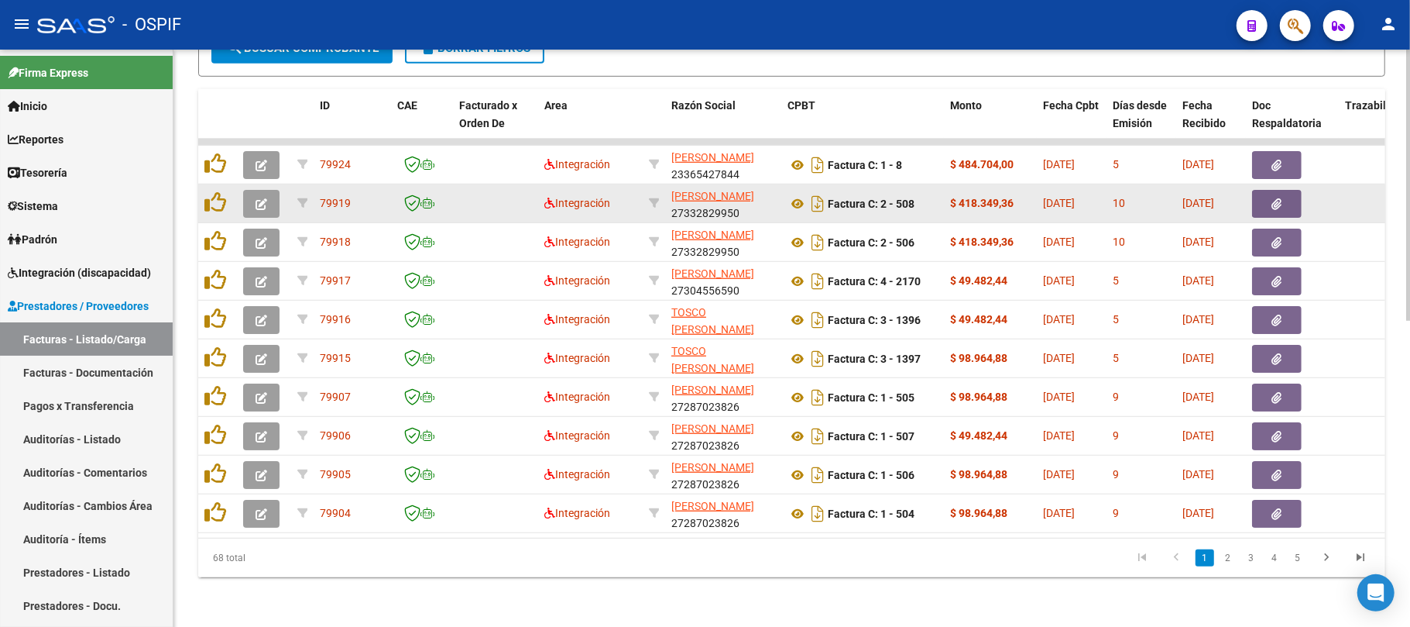
click at [252, 190] on button "button" at bounding box center [261, 204] width 36 height 28
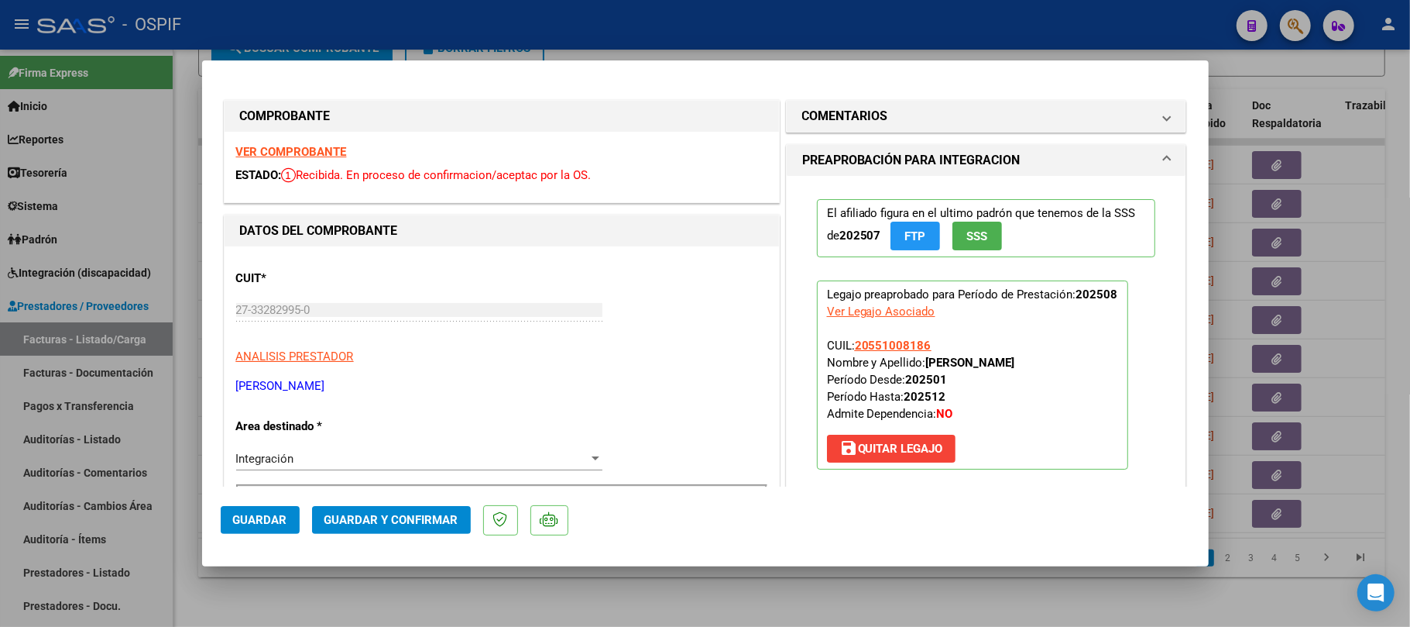
click at [462, 519] on button "Guardar y Confirmar" at bounding box center [391, 520] width 159 height 28
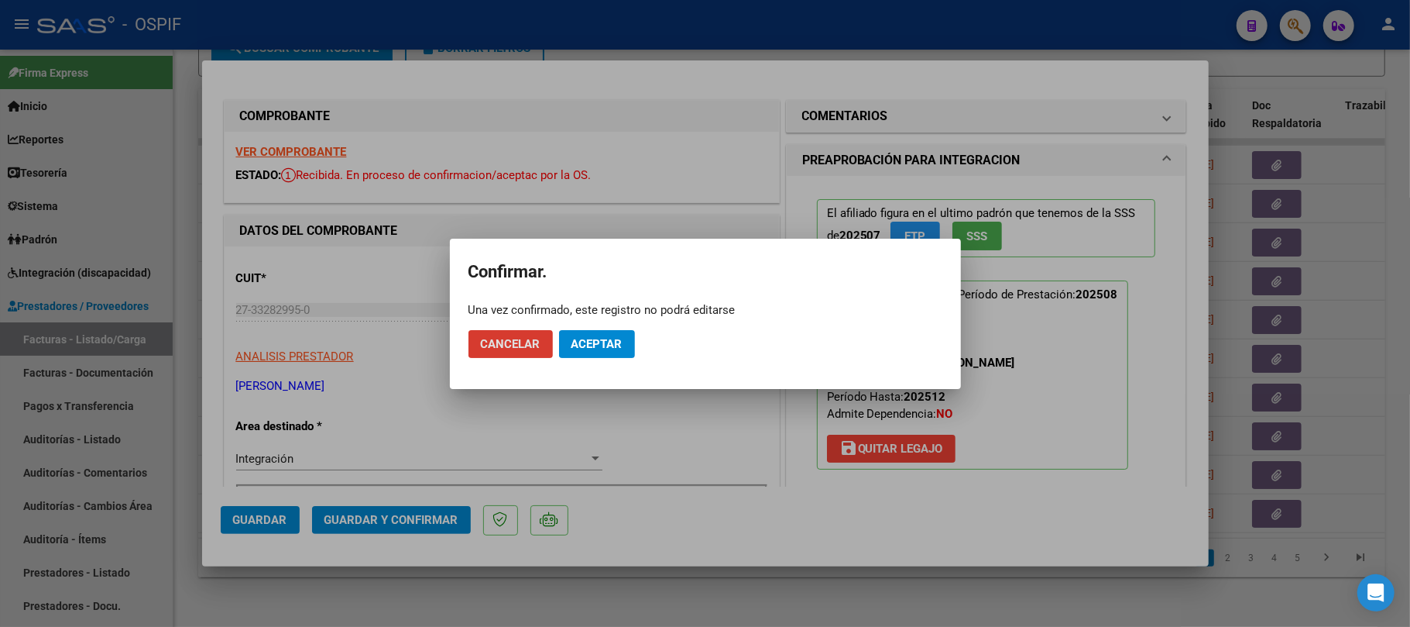
click at [595, 348] on span "Aceptar" at bounding box center [597, 344] width 51 height 14
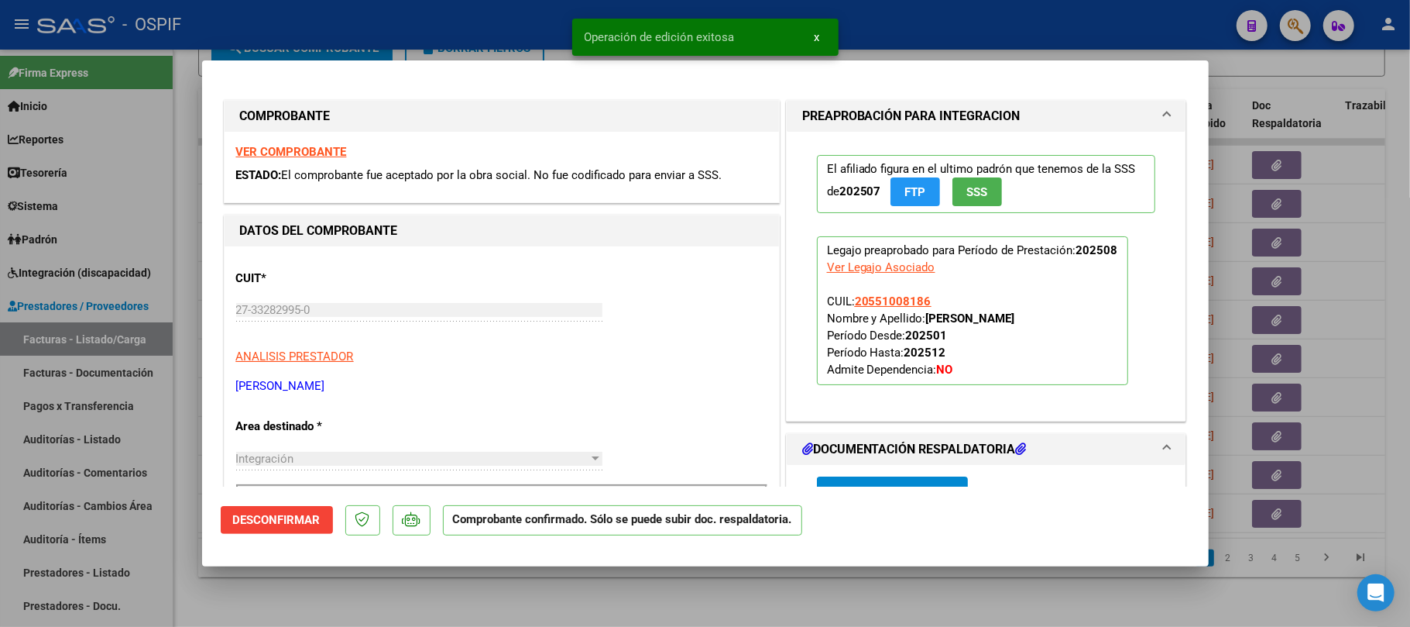
click at [827, 590] on div at bounding box center [705, 313] width 1410 height 627
type input "$ 0,00"
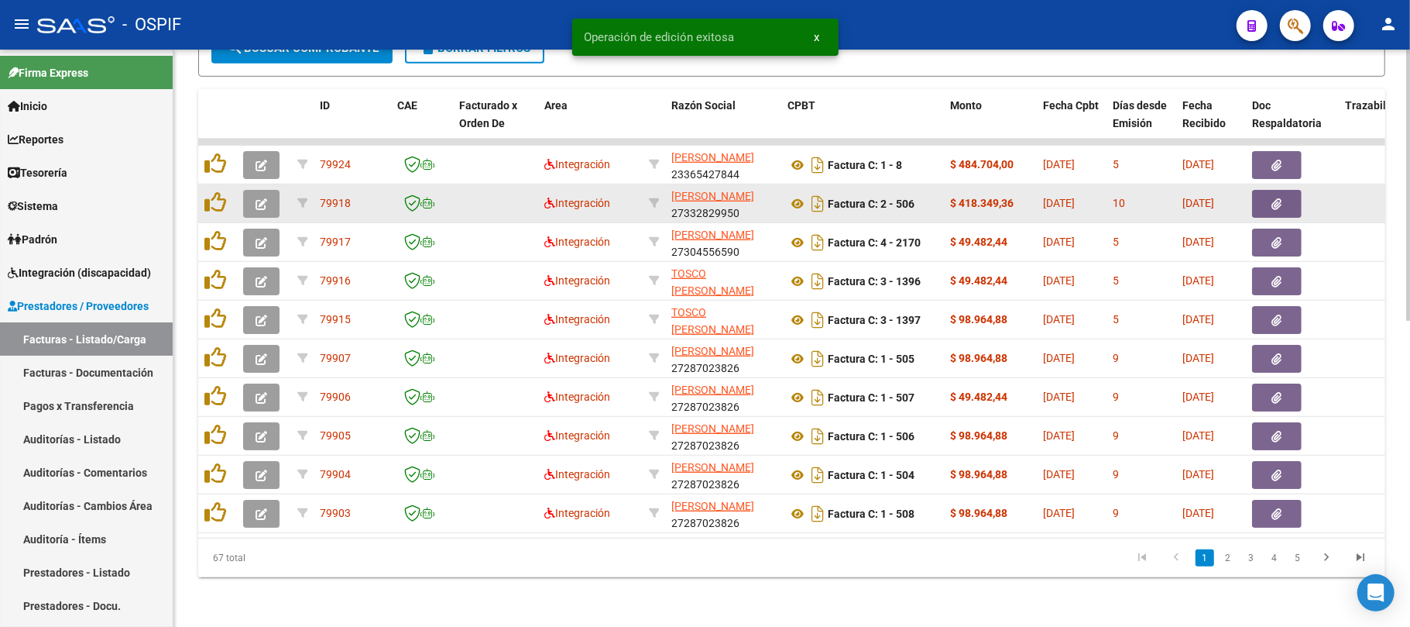
click at [264, 198] on icon "button" at bounding box center [262, 204] width 12 height 12
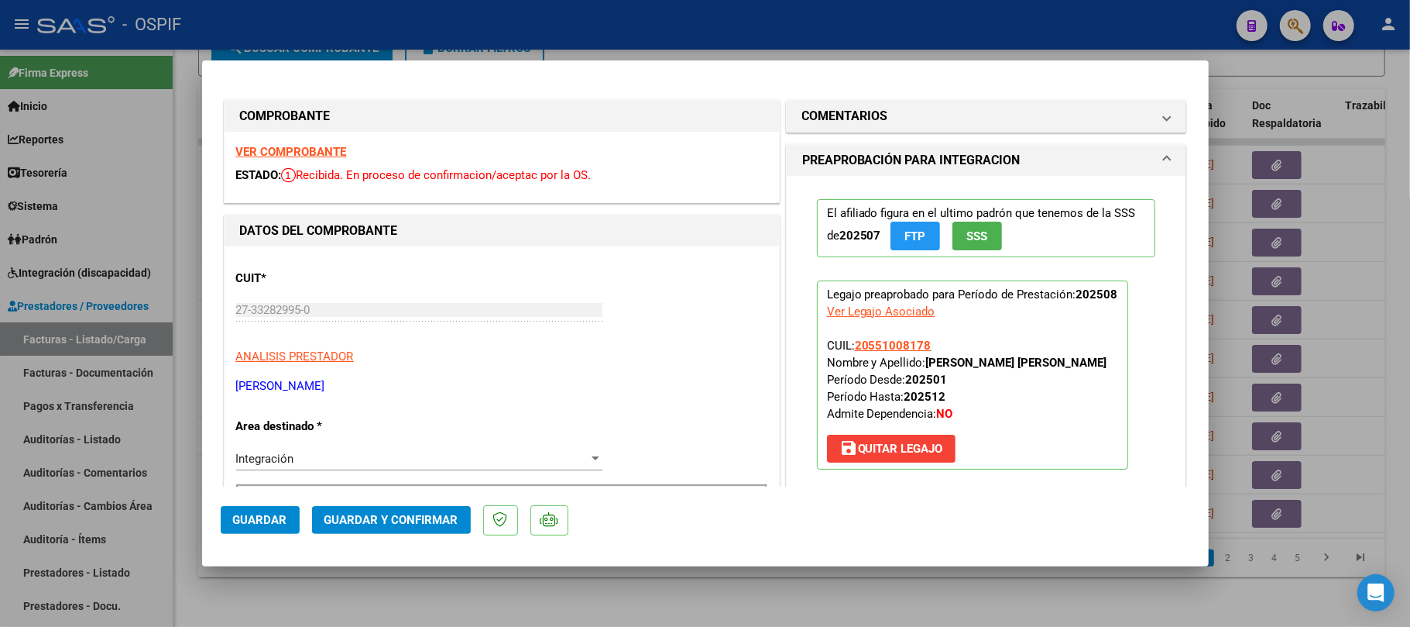
click at [393, 539] on mat-dialog-actions "Guardar Guardar y Confirmar" at bounding box center [706, 516] width 970 height 61
click at [406, 524] on span "Guardar y Confirmar" at bounding box center [391, 520] width 134 height 14
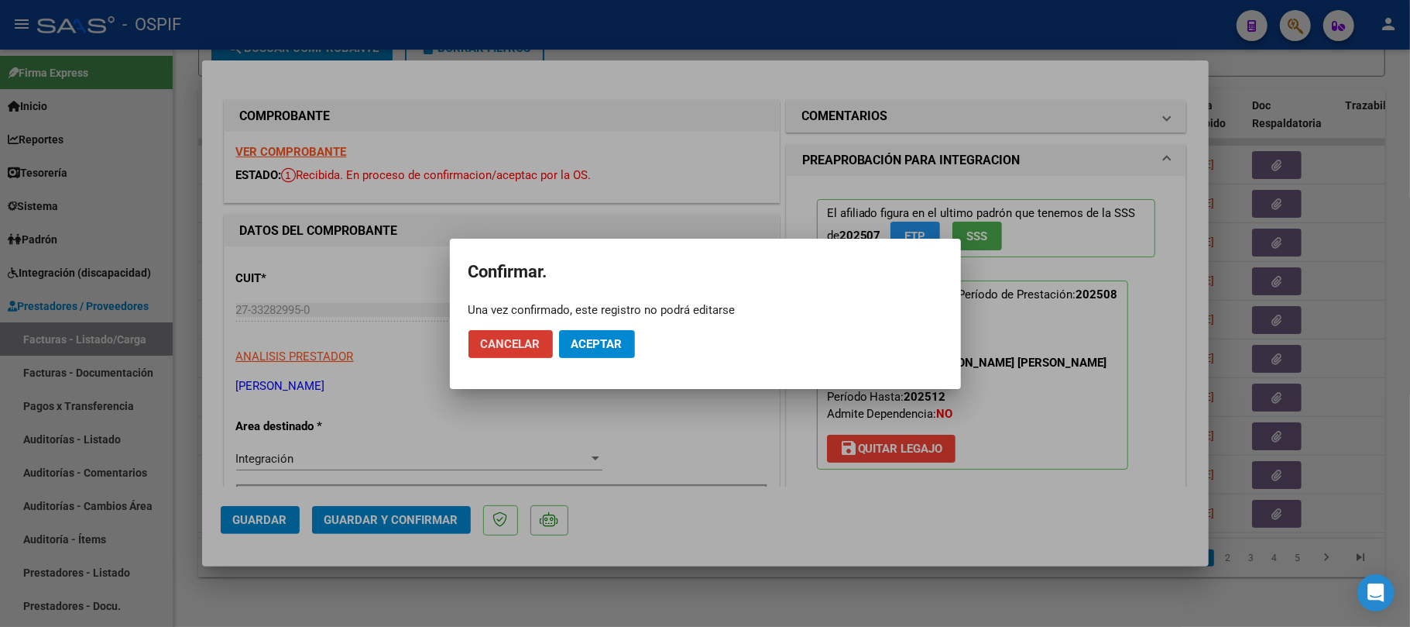
click at [627, 335] on button "Aceptar" at bounding box center [597, 344] width 76 height 28
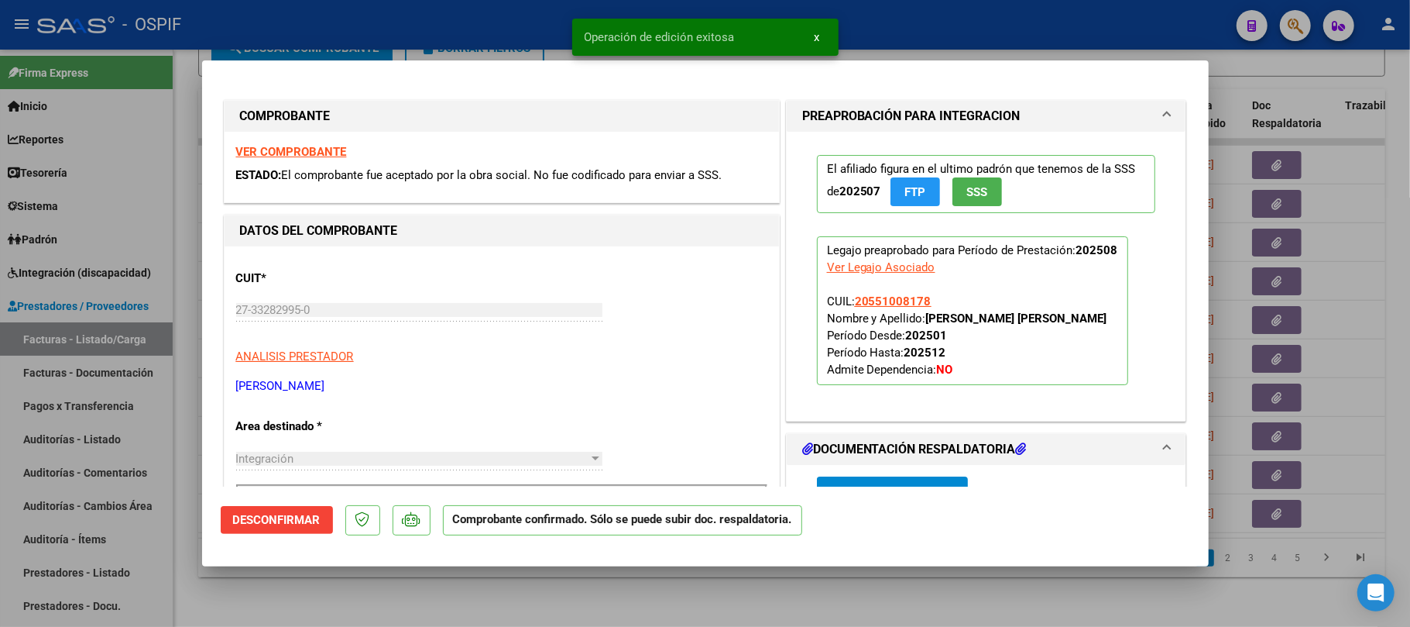
click at [626, 605] on div at bounding box center [705, 313] width 1410 height 627
type input "$ 0,00"
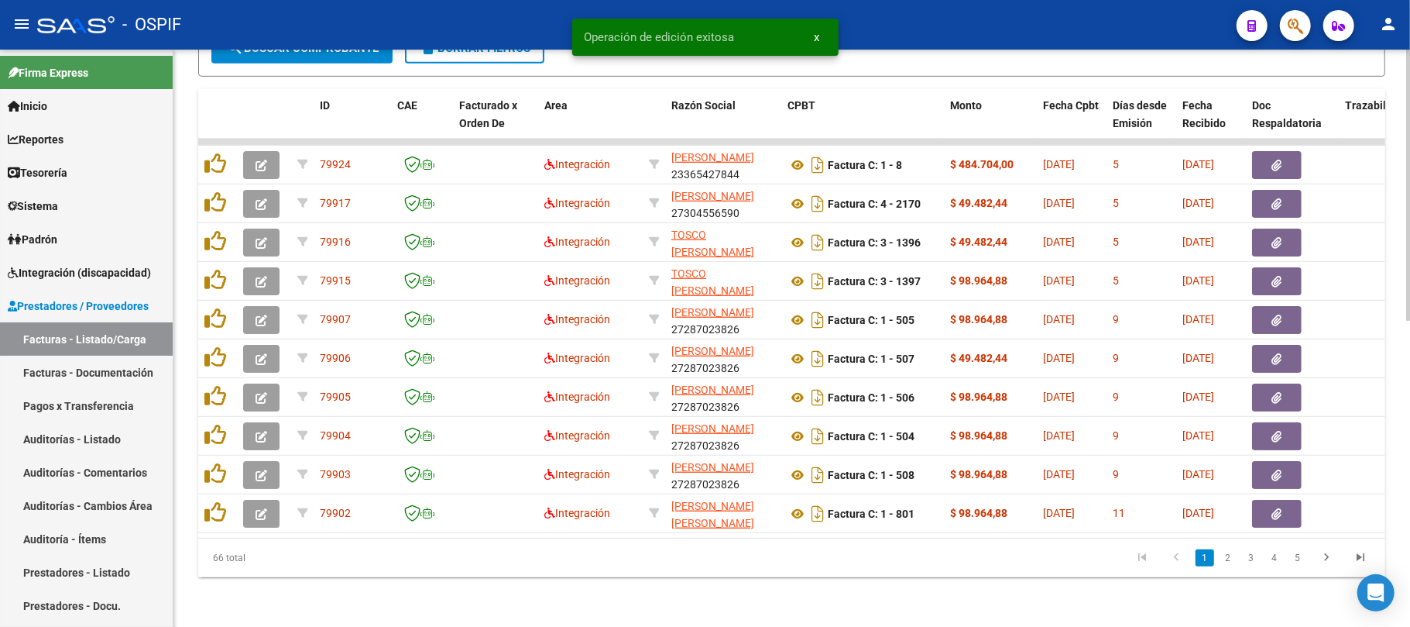
click at [623, 601] on div "Video tutorial PRESTADORES -> Listado de CPBTs Emitidos por Prestadores / Prove…" at bounding box center [791, 19] width 1237 height 1214
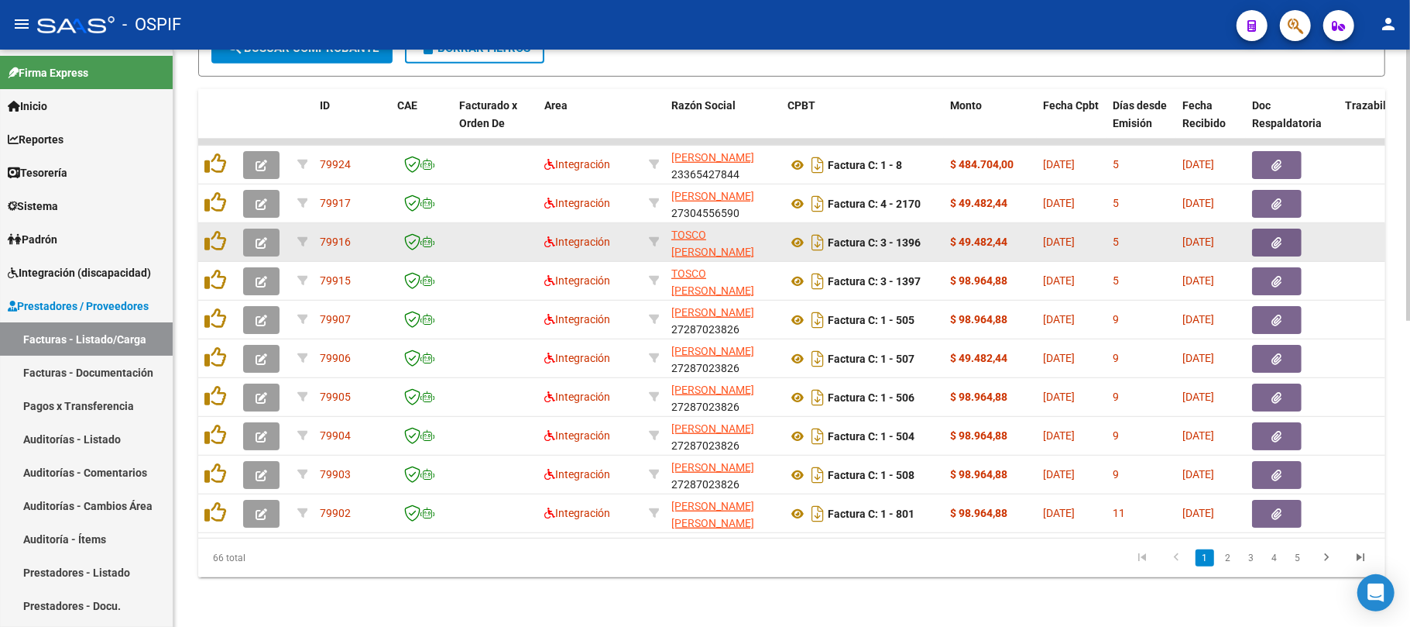
click at [270, 230] on button "button" at bounding box center [261, 242] width 36 height 28
